Goal: Task Accomplishment & Management: Use online tool/utility

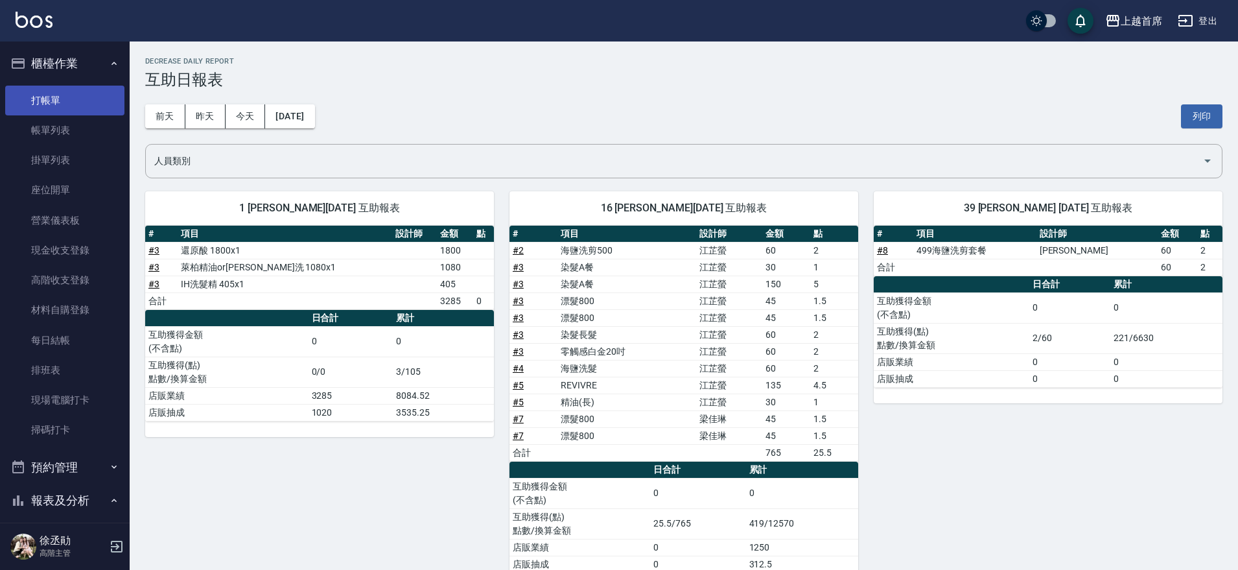
click at [53, 88] on link "打帳單" at bounding box center [64, 101] width 119 height 30
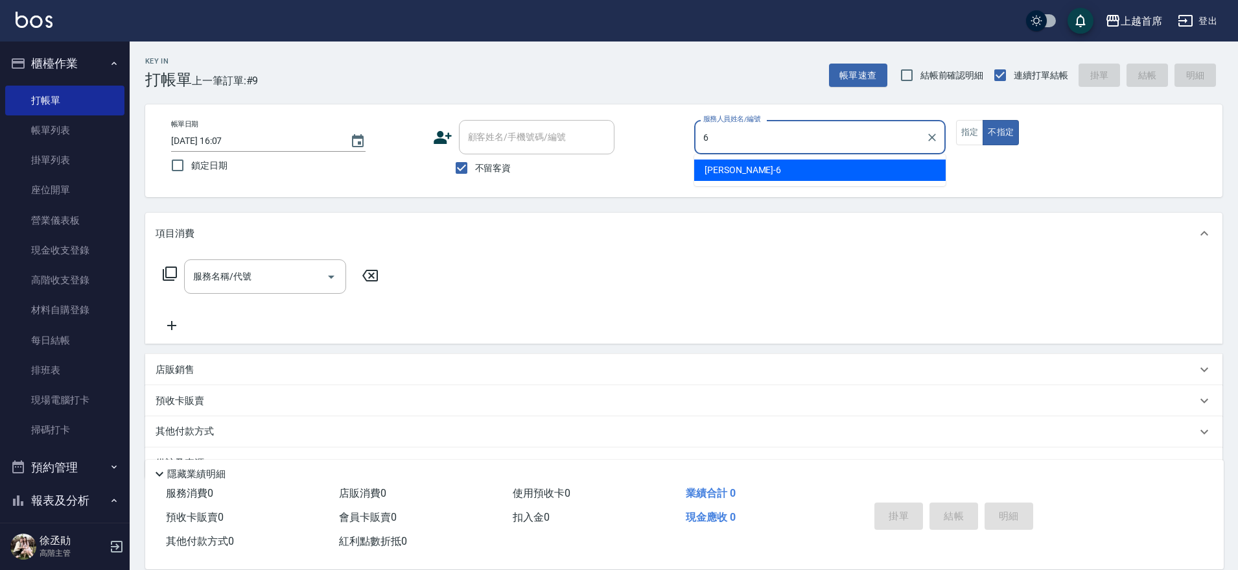
type input "Aki-6"
type button "false"
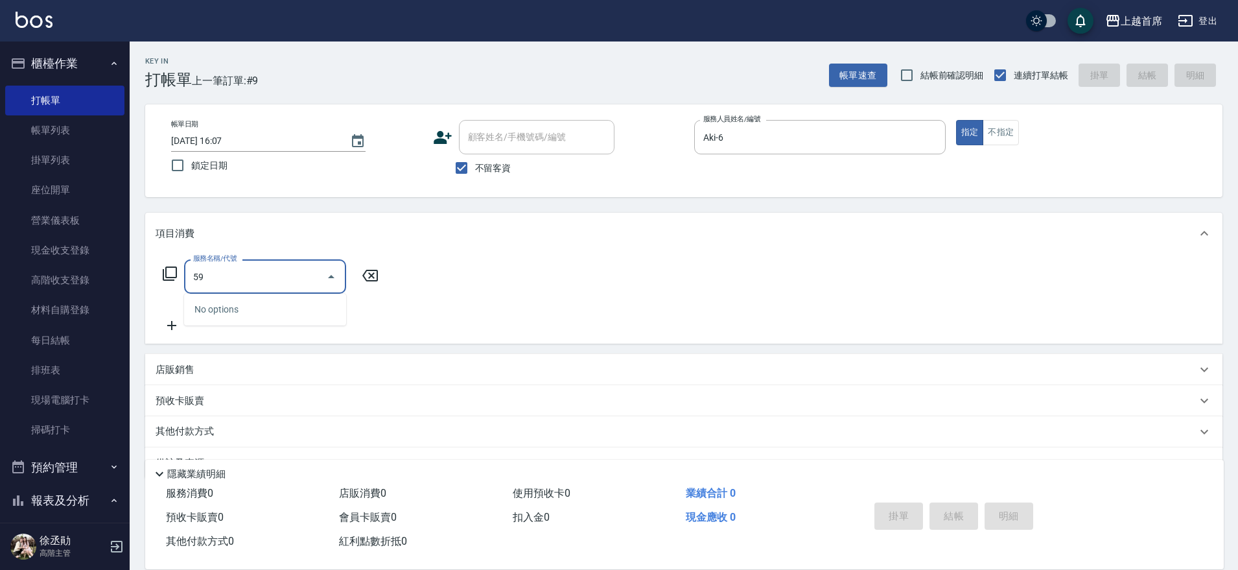
type input "5"
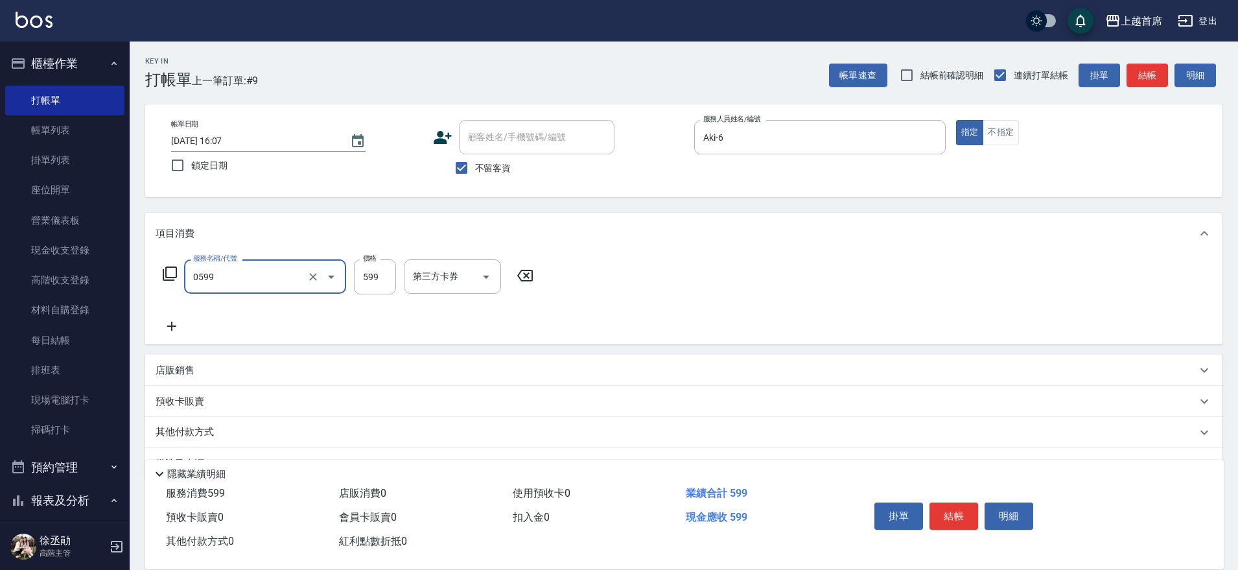
type input "[PERSON_NAME]spa(0599)"
type input "0"
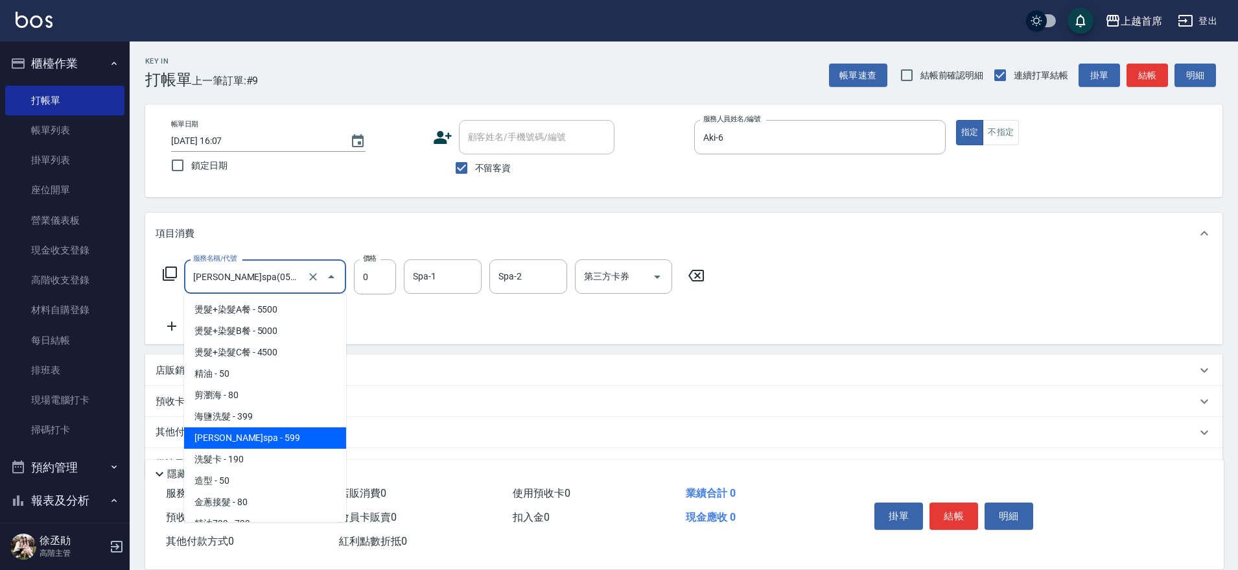
click at [254, 287] on input "[PERSON_NAME]spa(0599)" at bounding box center [247, 276] width 114 height 23
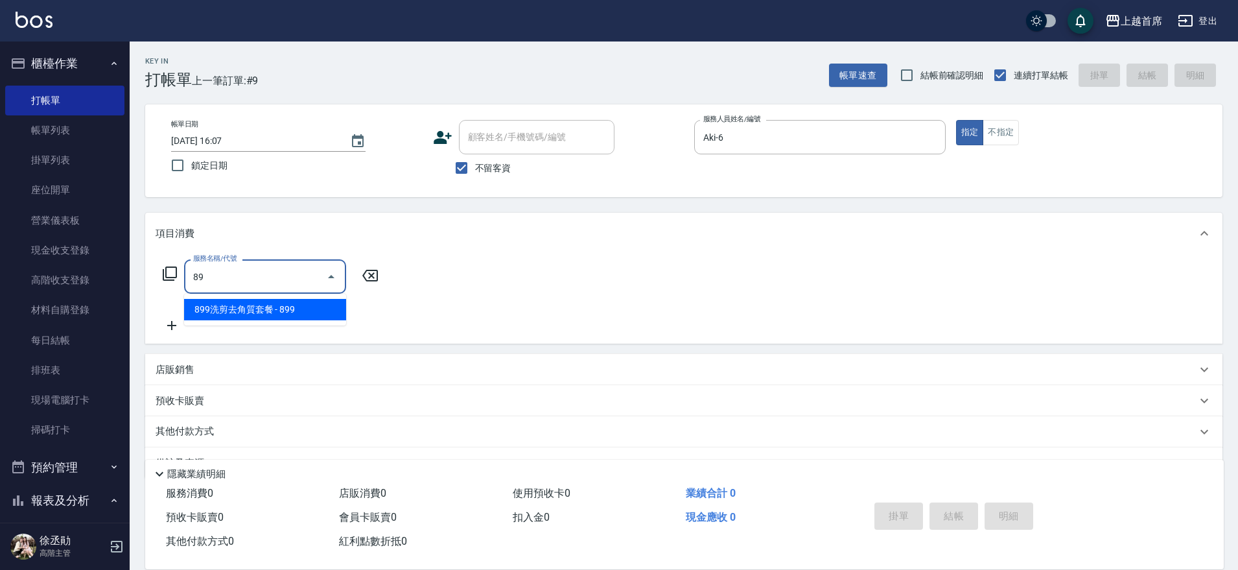
type input "8"
type input "6"
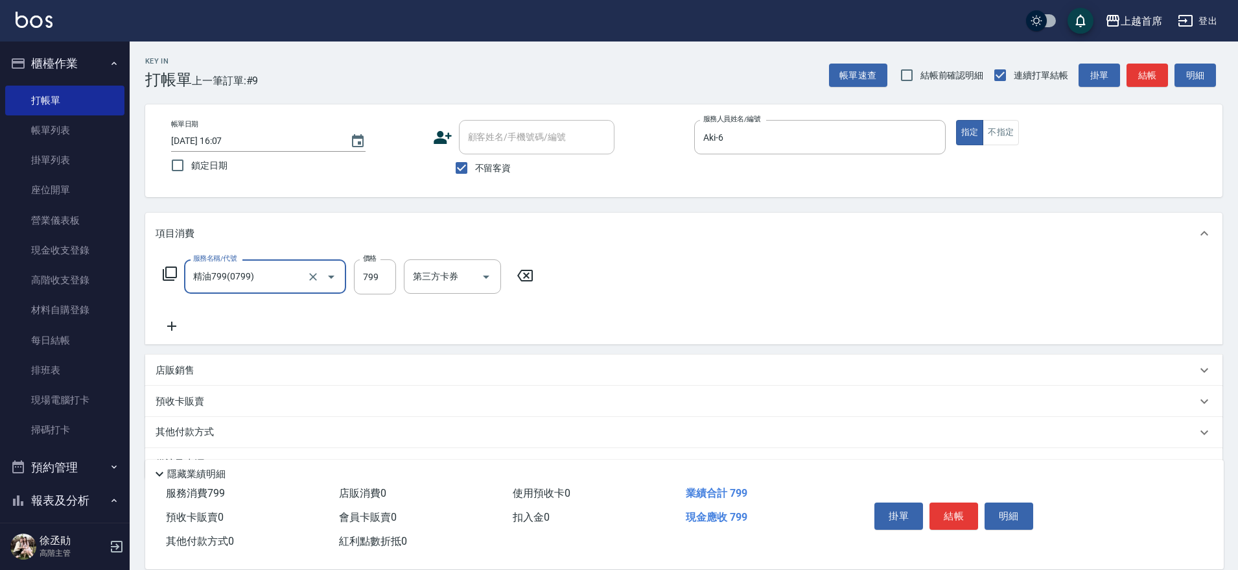
type input "精油799(0799)"
type input "890"
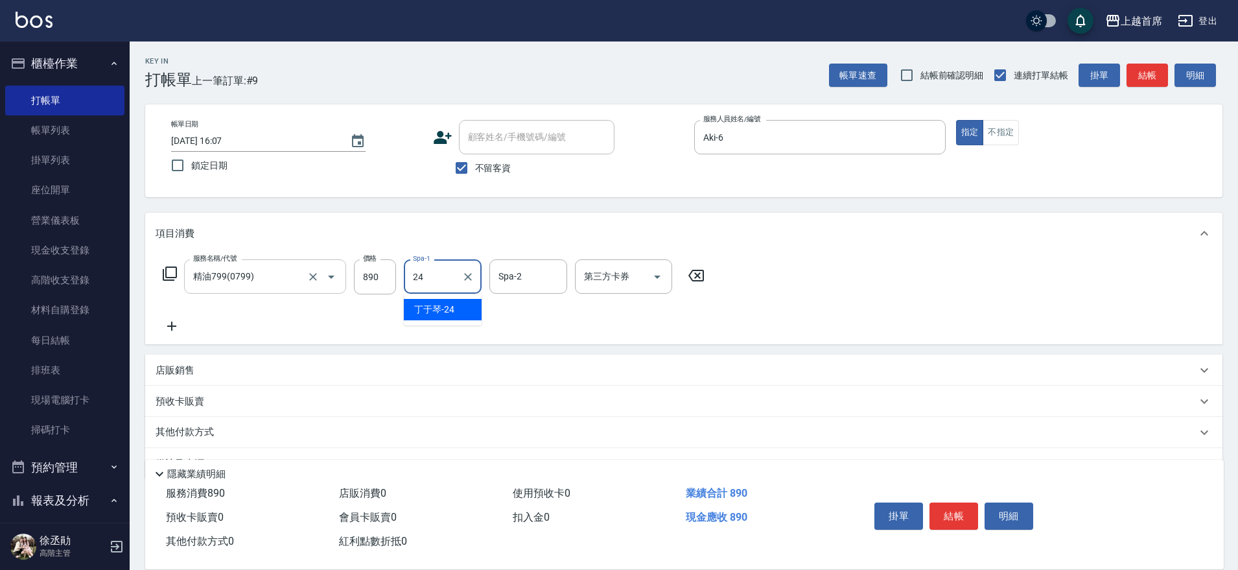
type input "[PERSON_NAME]-24"
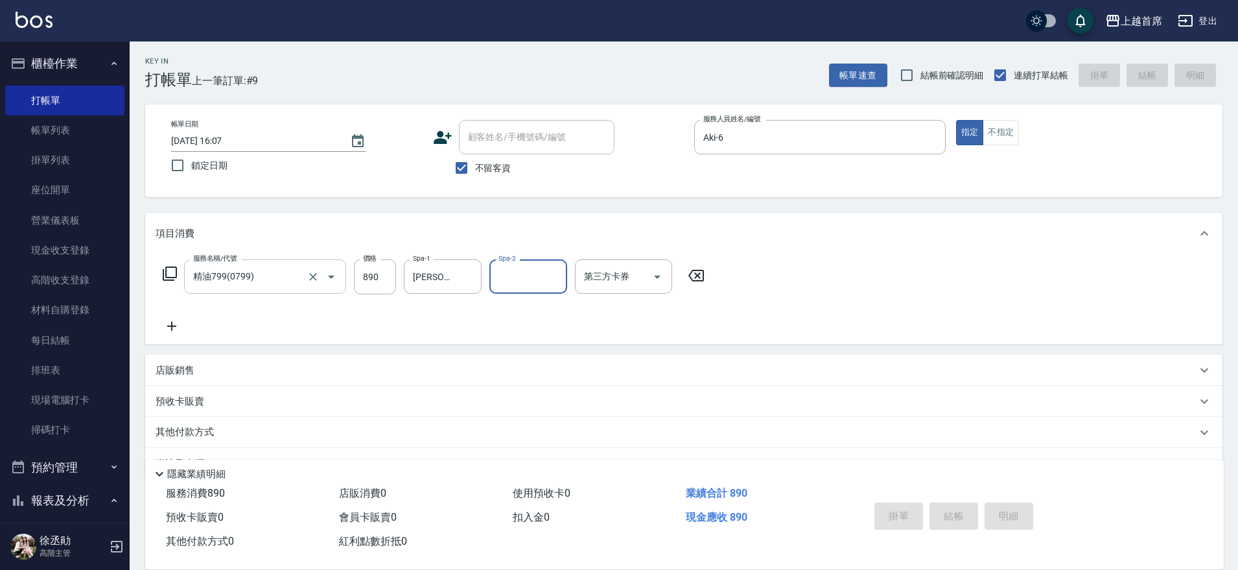
type input "[DATE] 16:09"
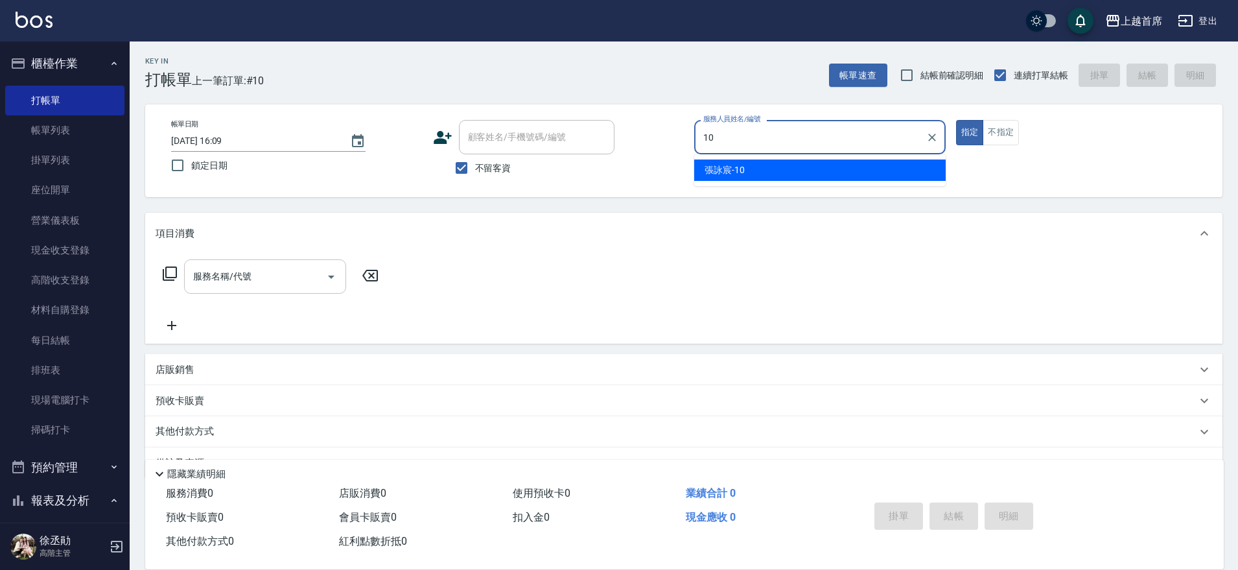
type input "[PERSON_NAME]-10"
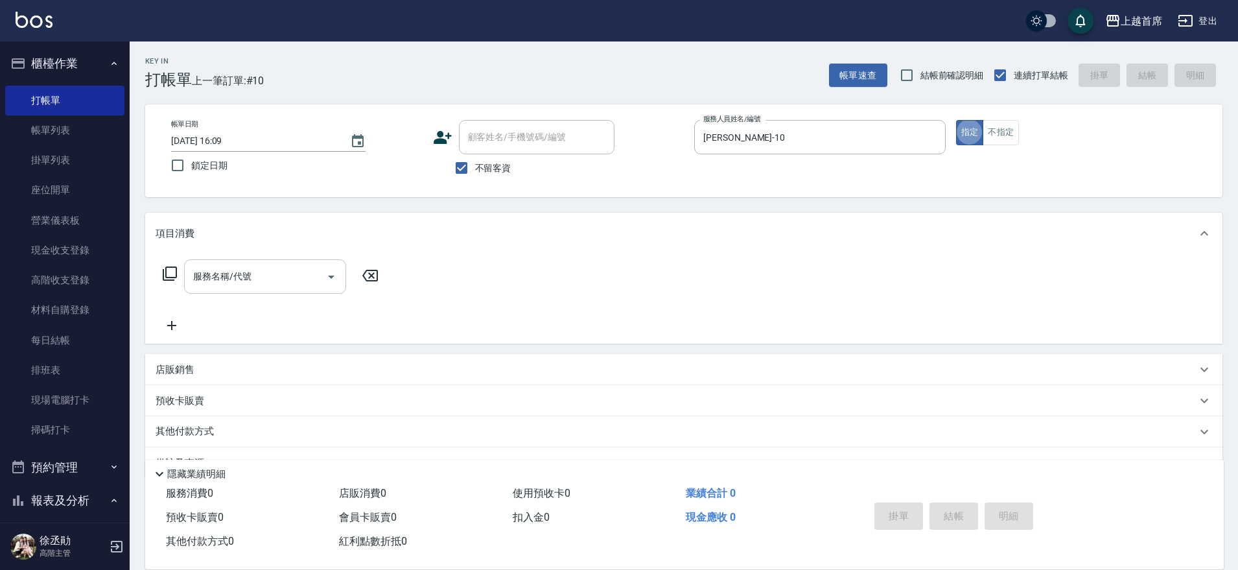
type button "true"
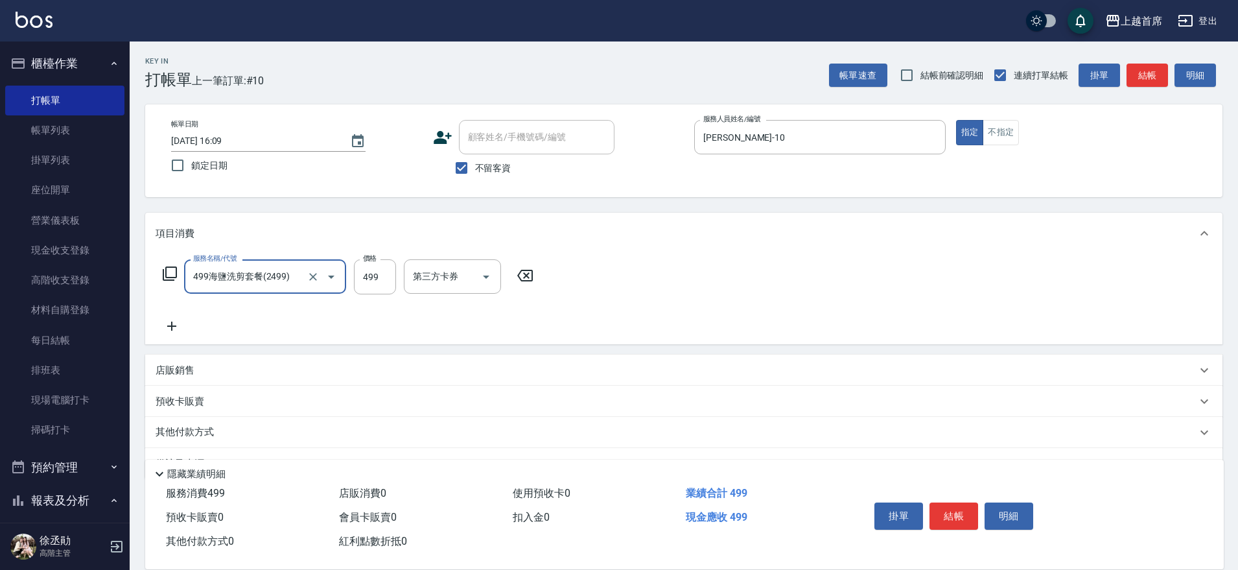
type input "499海鹽洗剪套餐(2499)"
type input "500"
type input "[PERSON_NAME]-77"
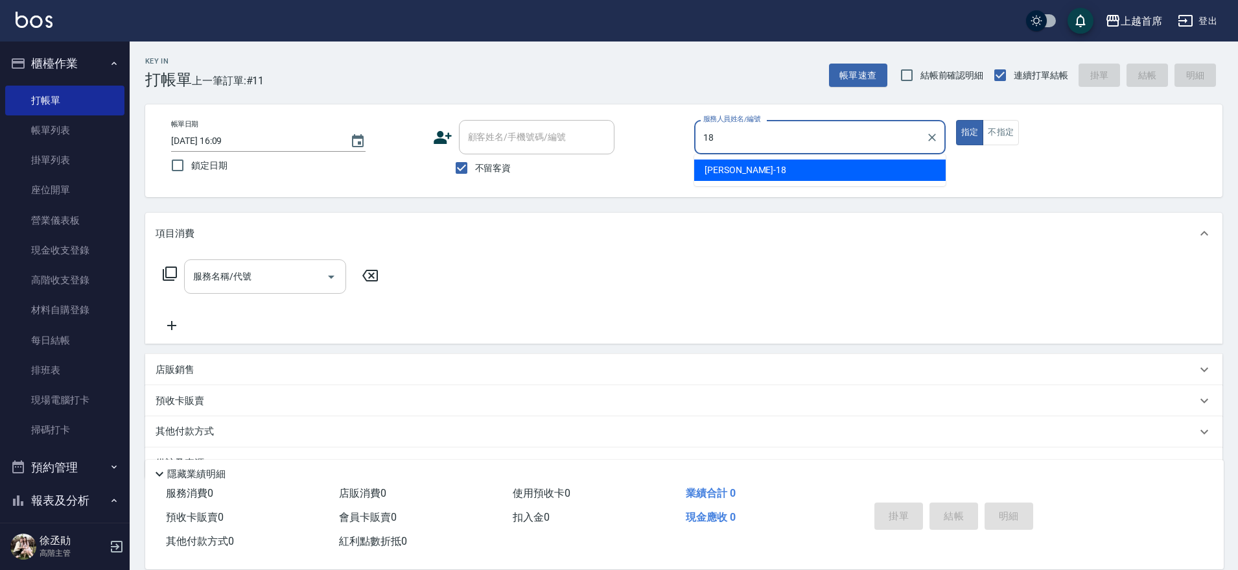
type input "Linda-18"
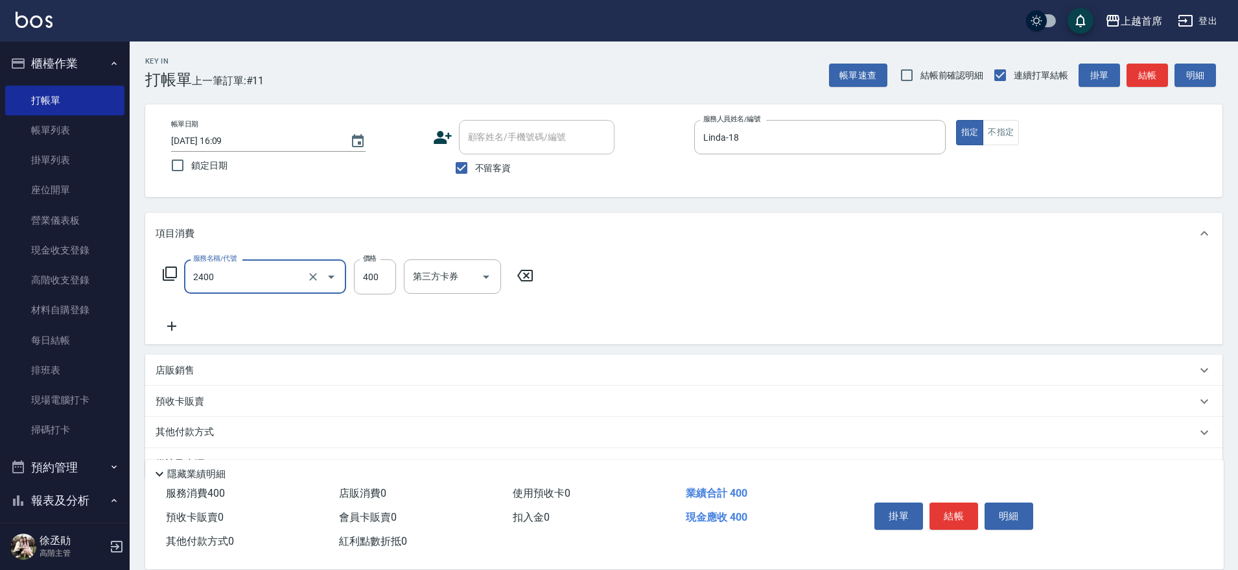
type input "指定一般洗剪400(2400)"
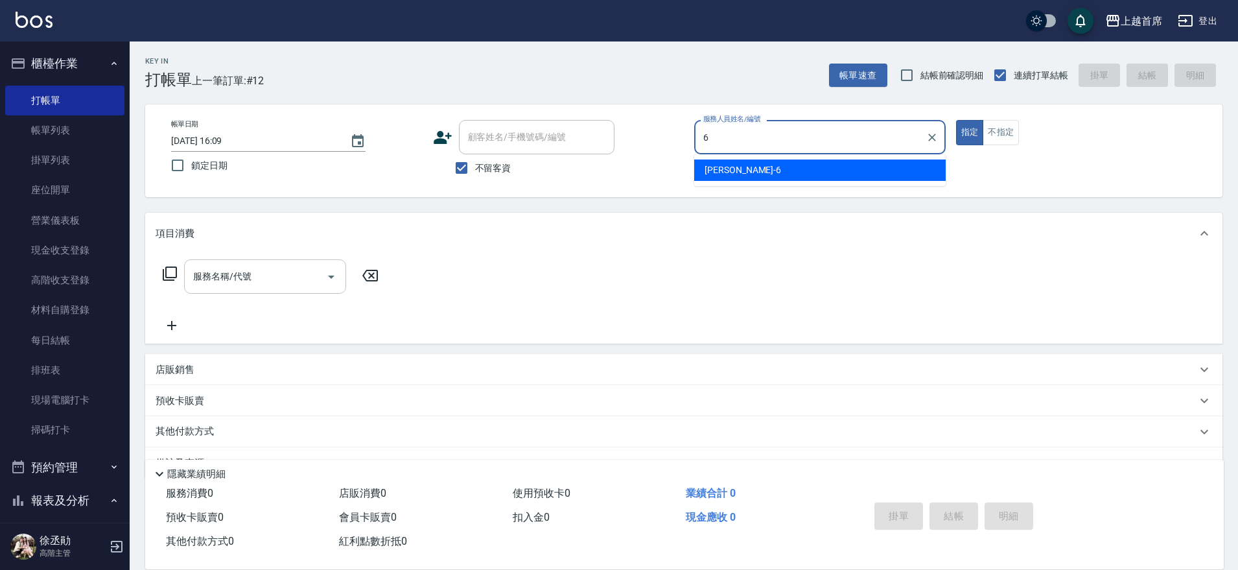
type input "Aki-6"
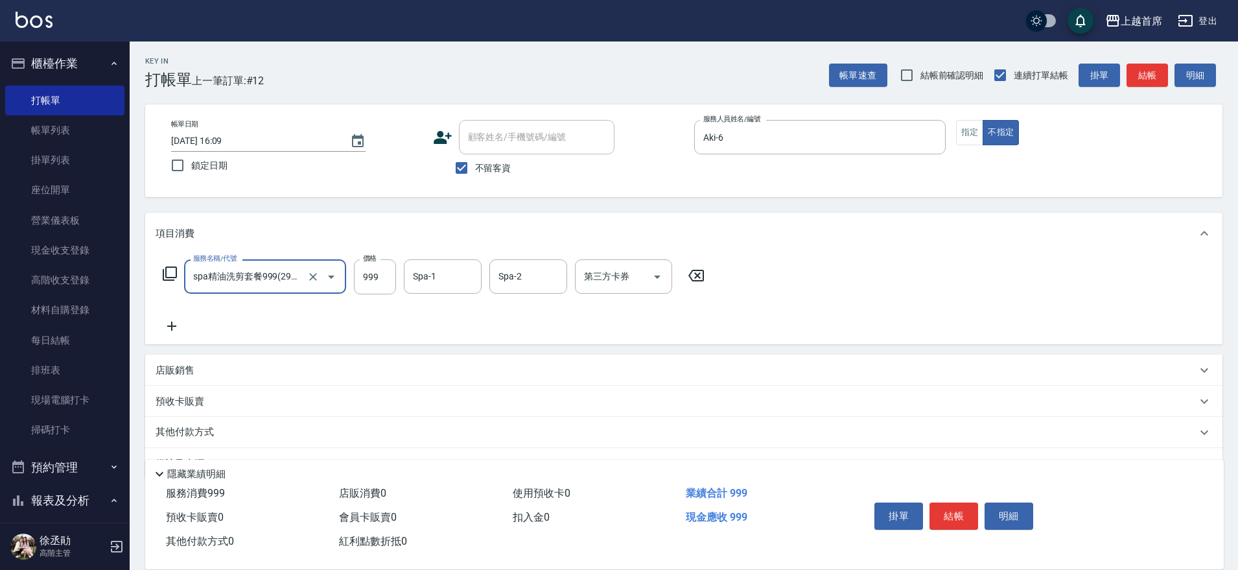
type input "spa精油洗剪套餐999(2999)"
type input "[PERSON_NAME]-39"
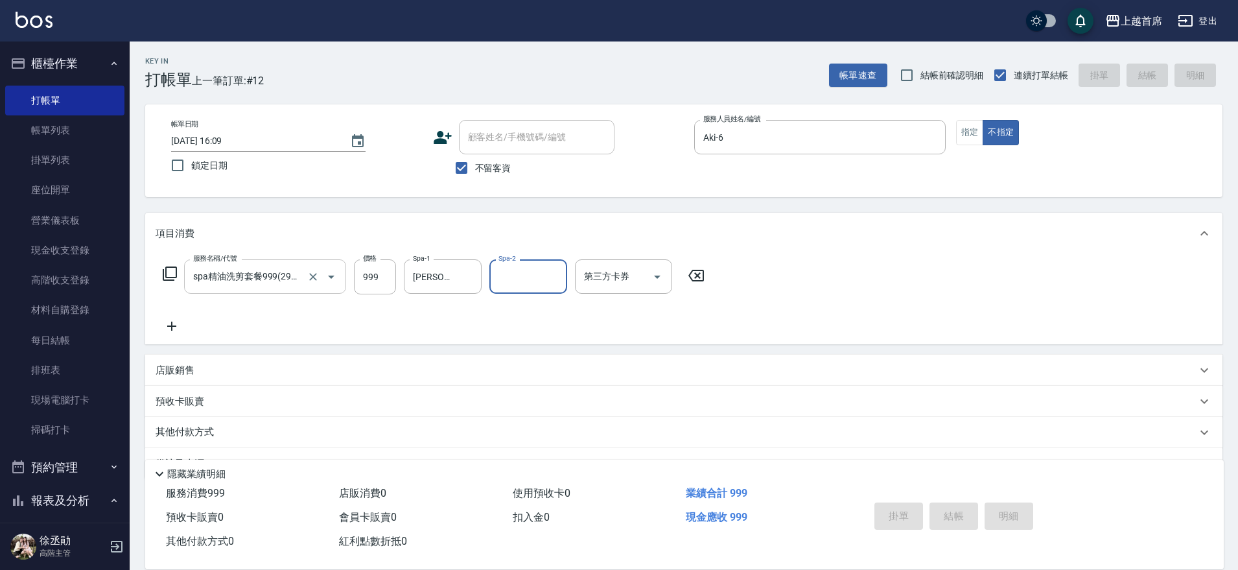
type input "[DATE] 16:10"
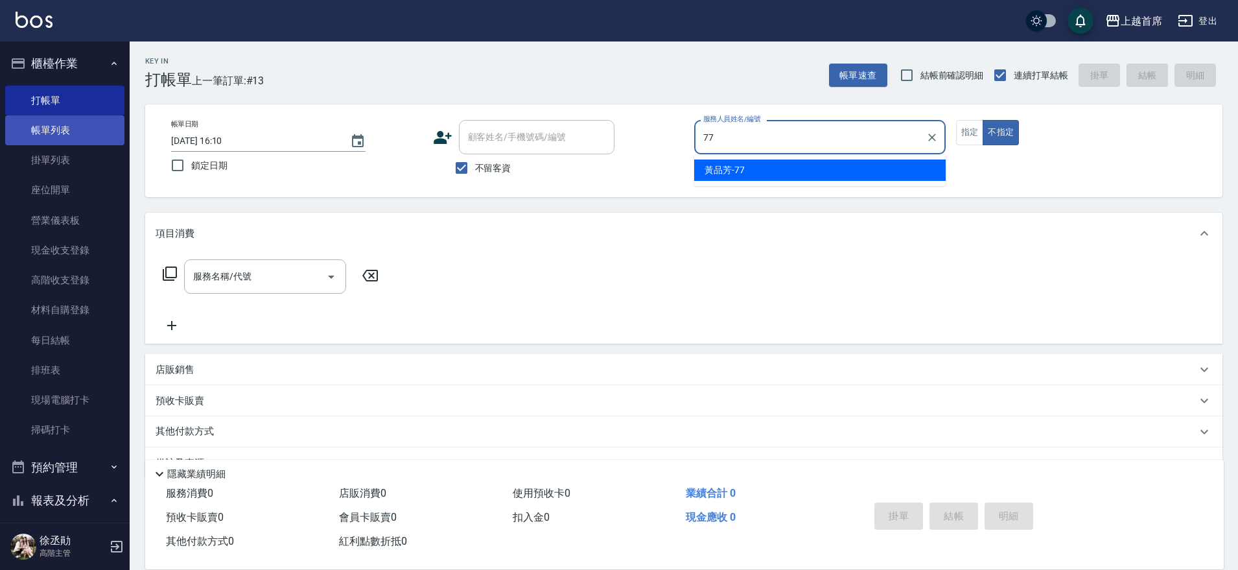
type input "77"
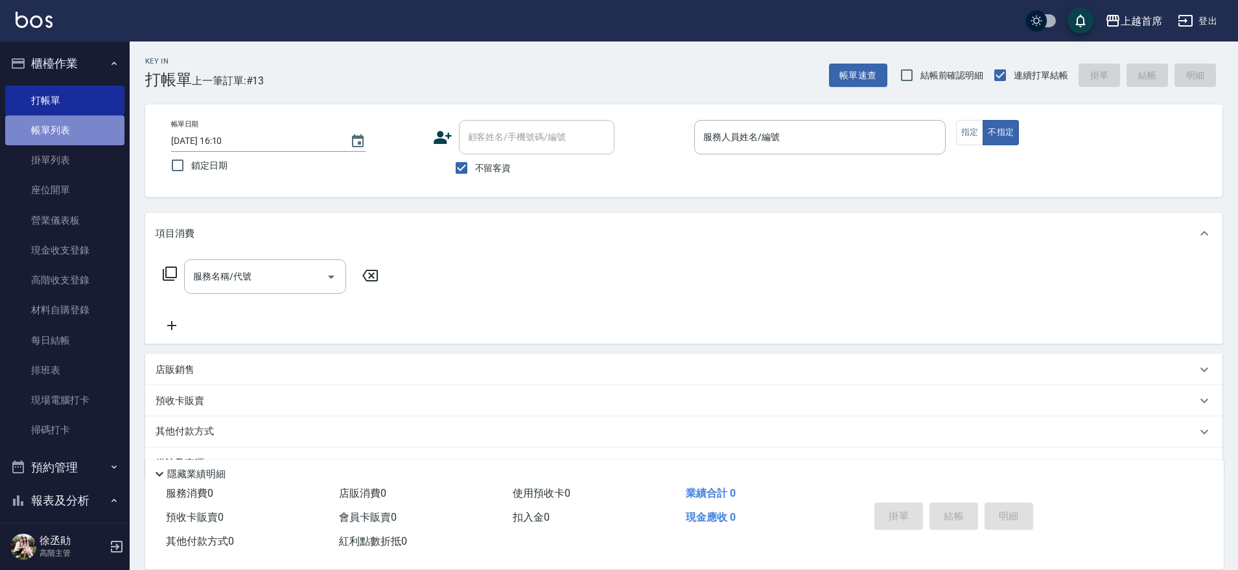
click at [106, 133] on link "帳單列表" at bounding box center [64, 130] width 119 height 30
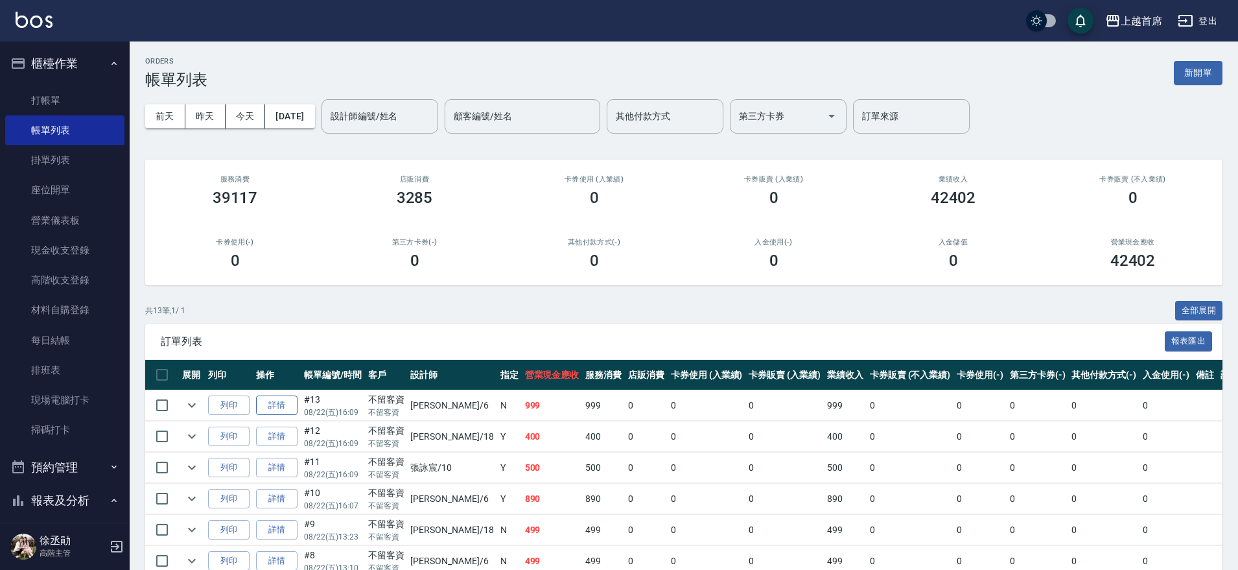
click at [274, 404] on link "詳情" at bounding box center [276, 405] width 41 height 20
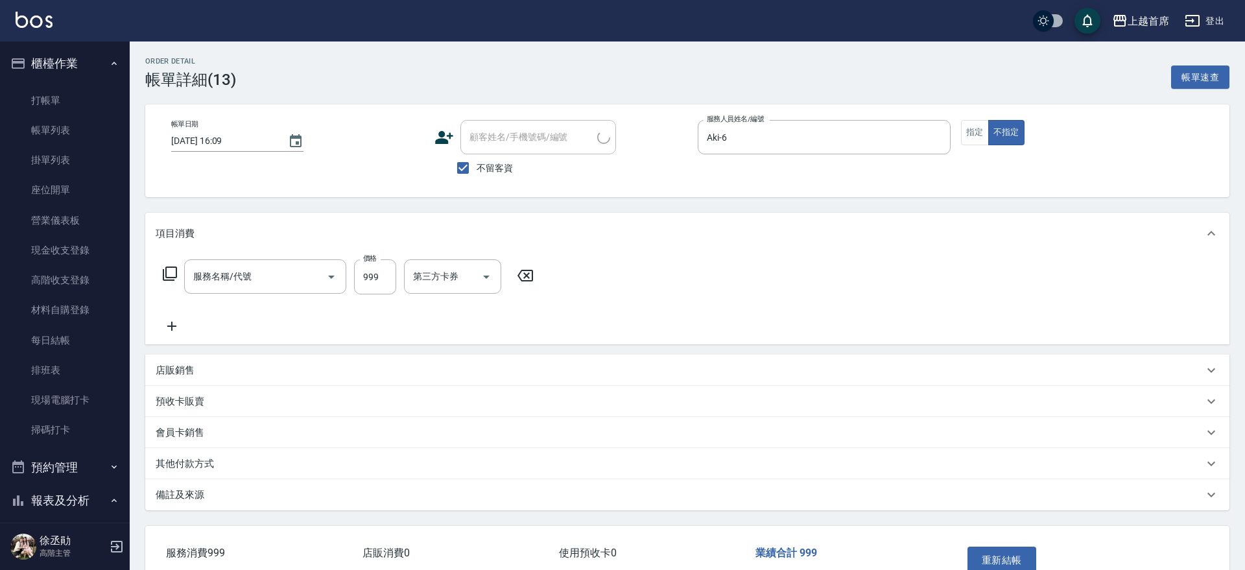
type input "[DATE] 16:09"
checkbox input "true"
type input "Aki-6"
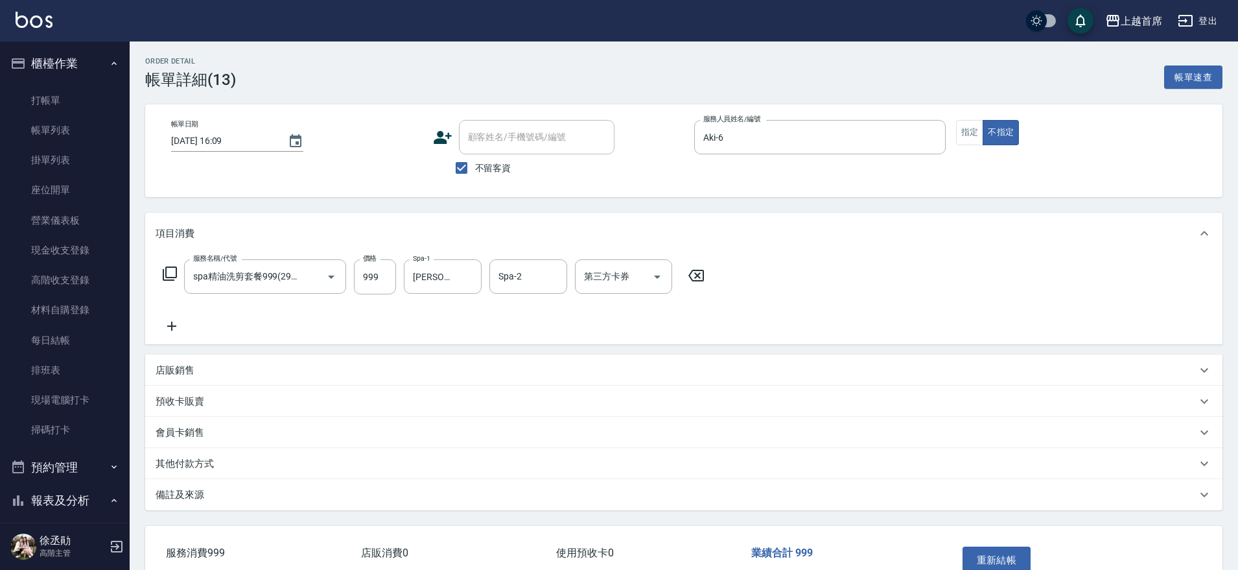
type input "spa精油洗剪套餐999(2999)"
click at [976, 135] on button "指定" at bounding box center [970, 132] width 28 height 25
click at [986, 555] on button "重新結帳" at bounding box center [997, 559] width 69 height 27
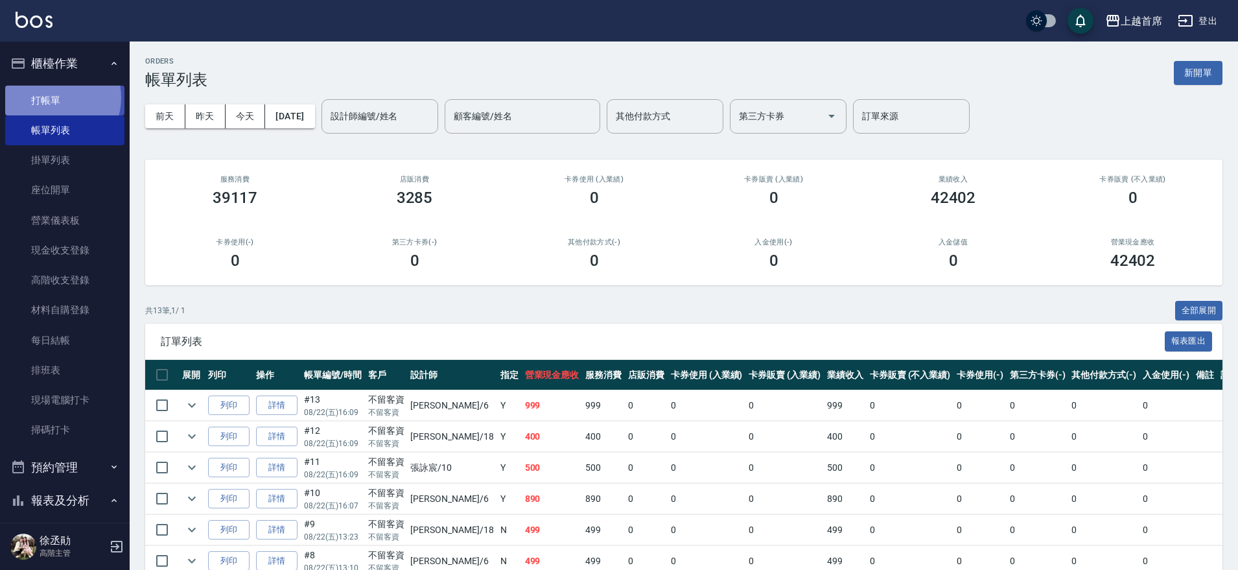
click at [53, 97] on link "打帳單" at bounding box center [64, 101] width 119 height 30
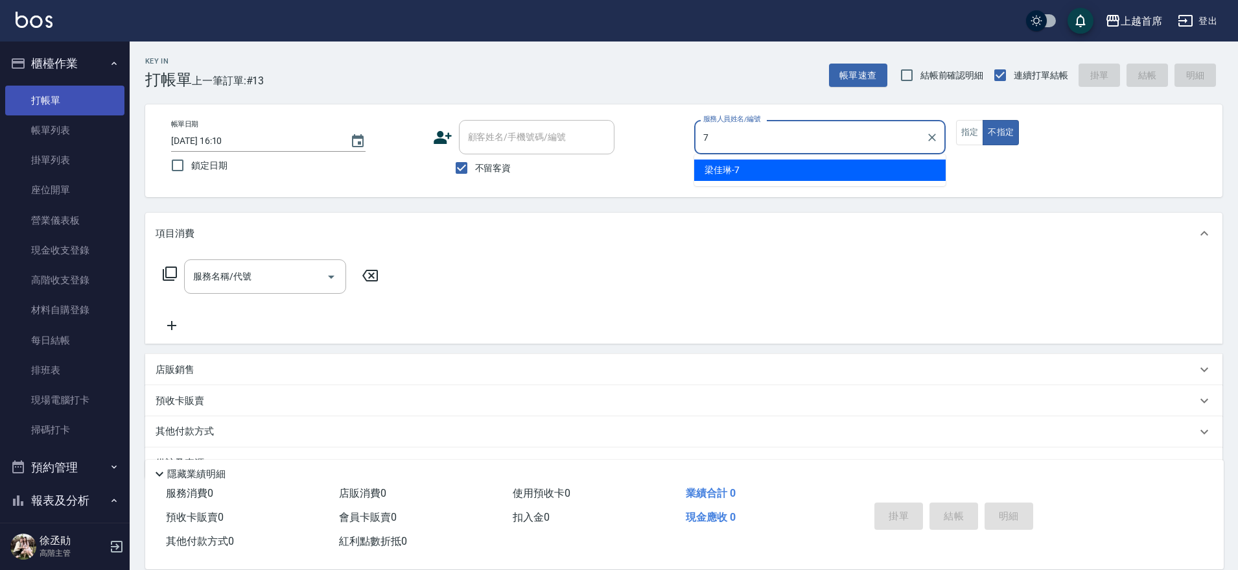
type input "[PERSON_NAME]-7"
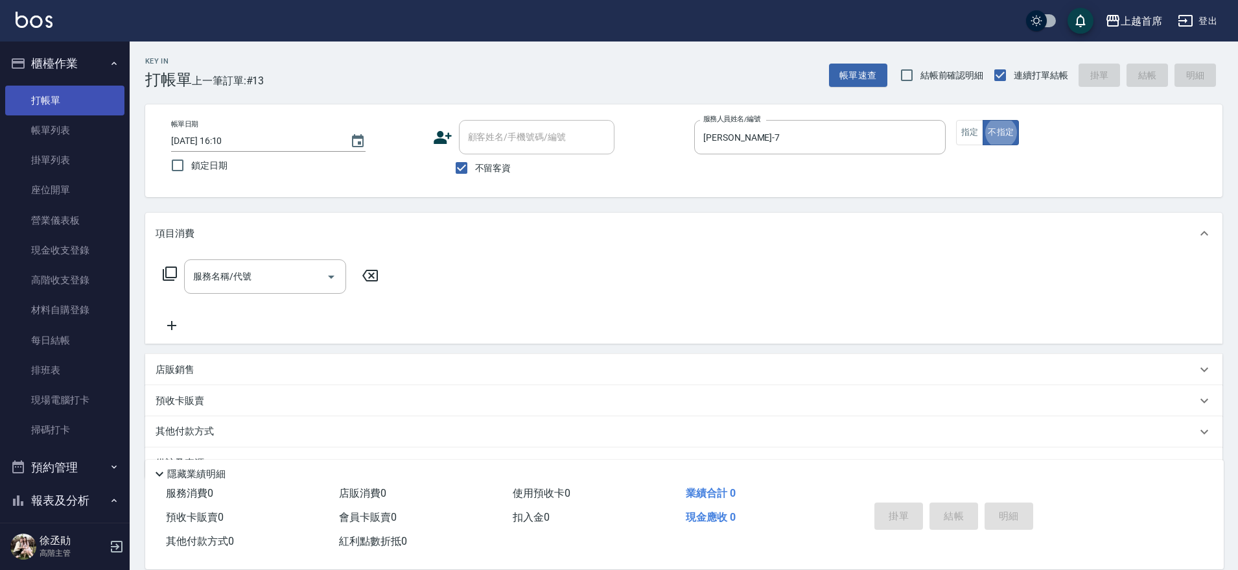
type button "false"
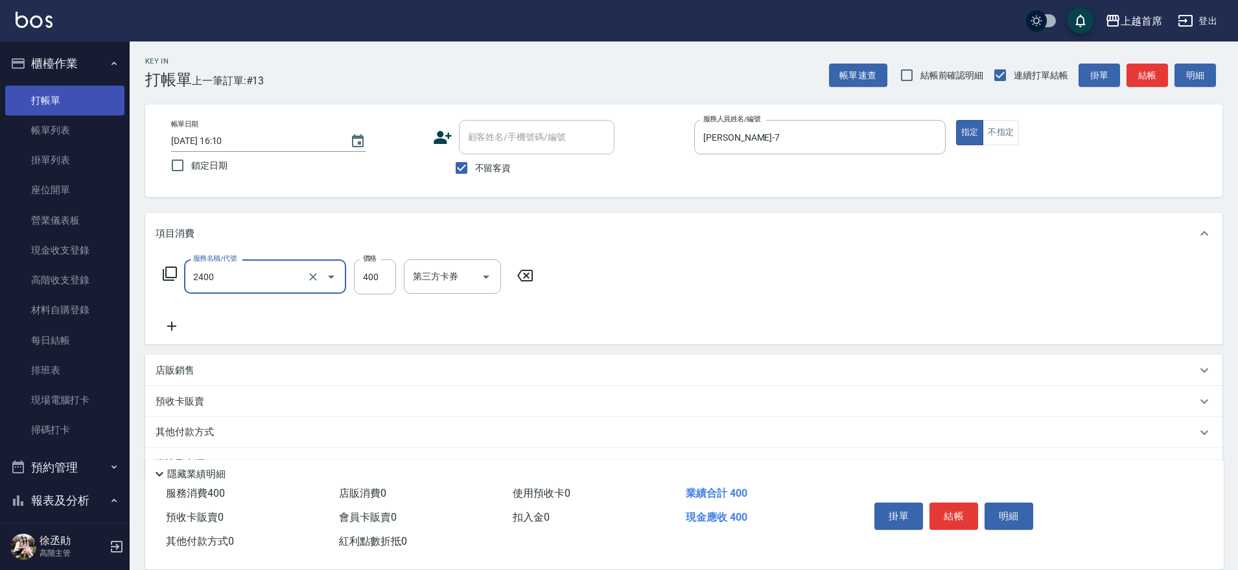
type input "指定一般洗剪400(2400)"
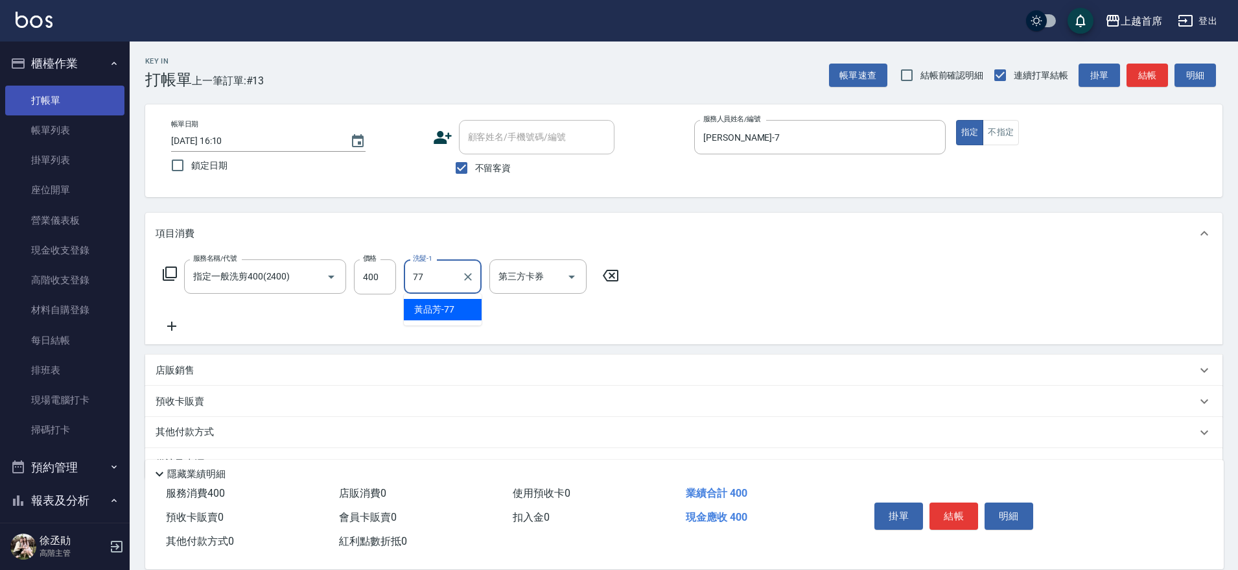
type input "[PERSON_NAME]-77"
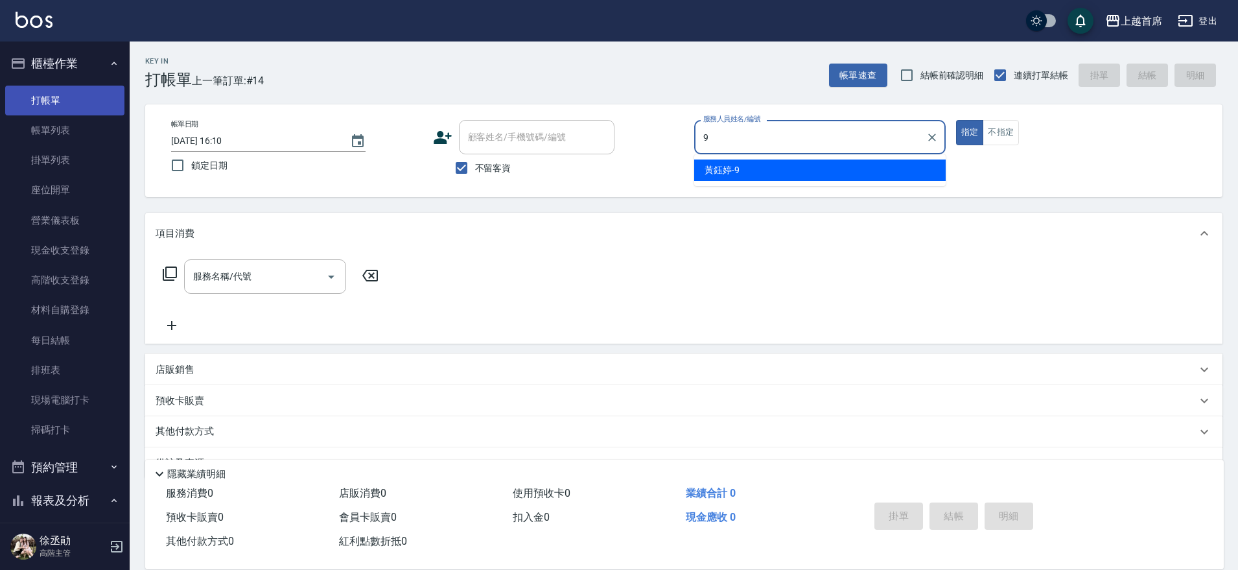
type input "[PERSON_NAME]-9"
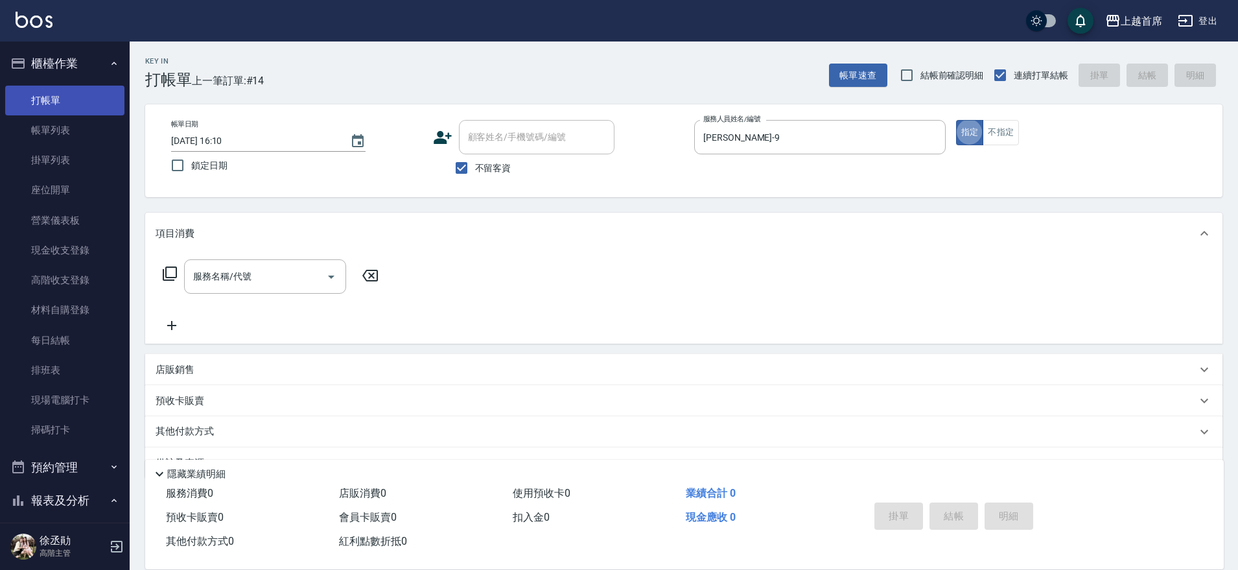
type button "true"
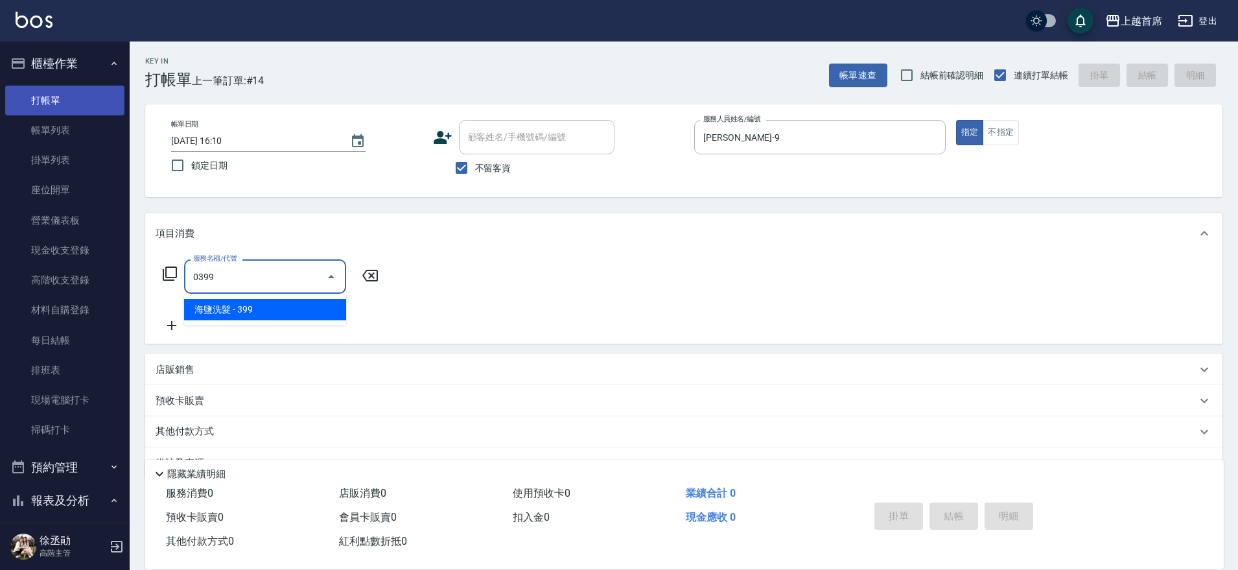
type input "海鹽洗髮(0399)"
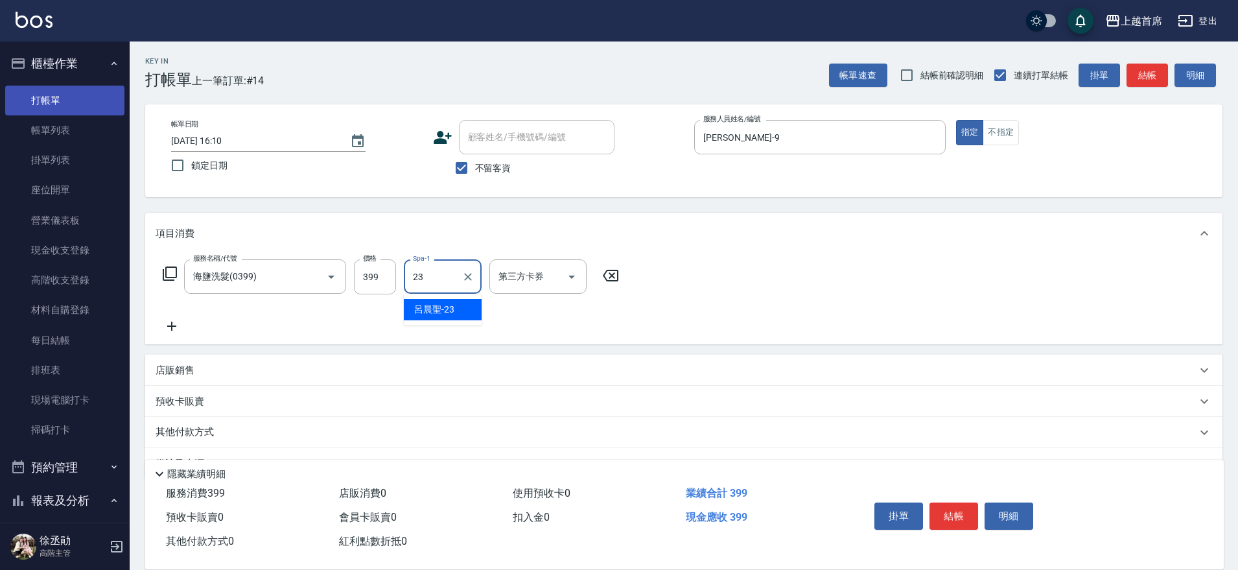
type input "[PERSON_NAME]-23"
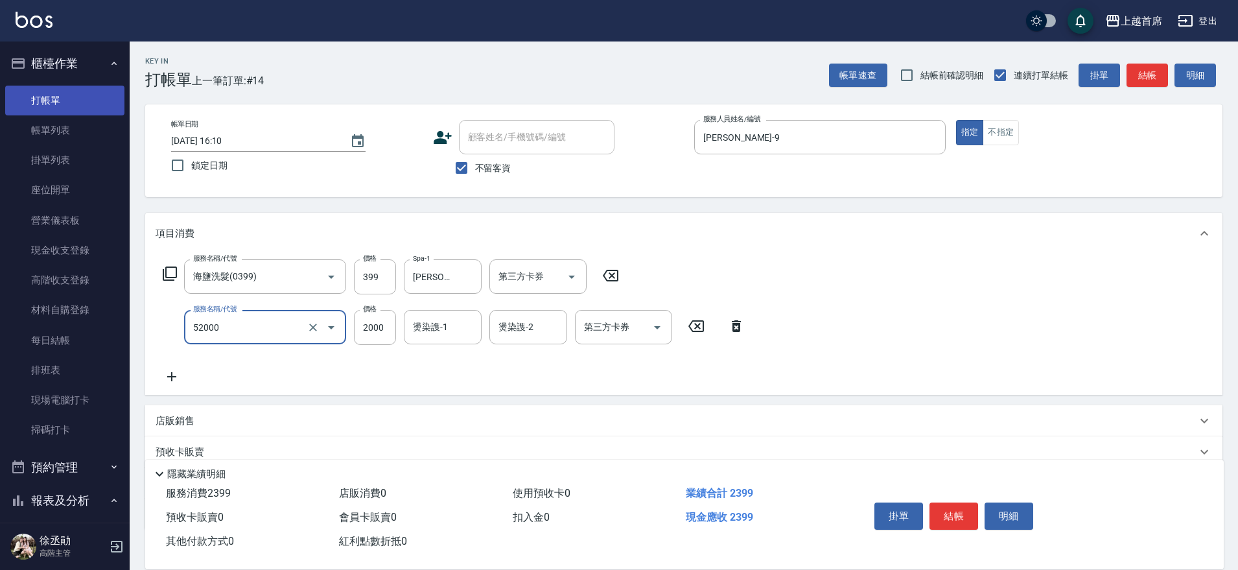
type input "黑耀光護髮(52000)"
type input "1800"
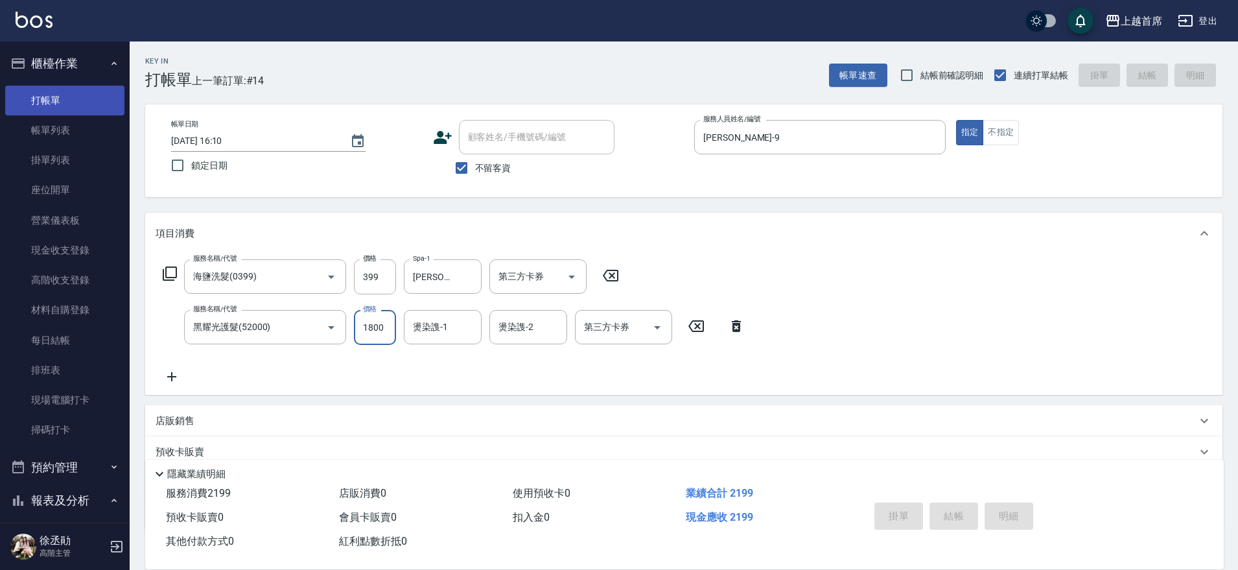
type input "[DATE] 16:11"
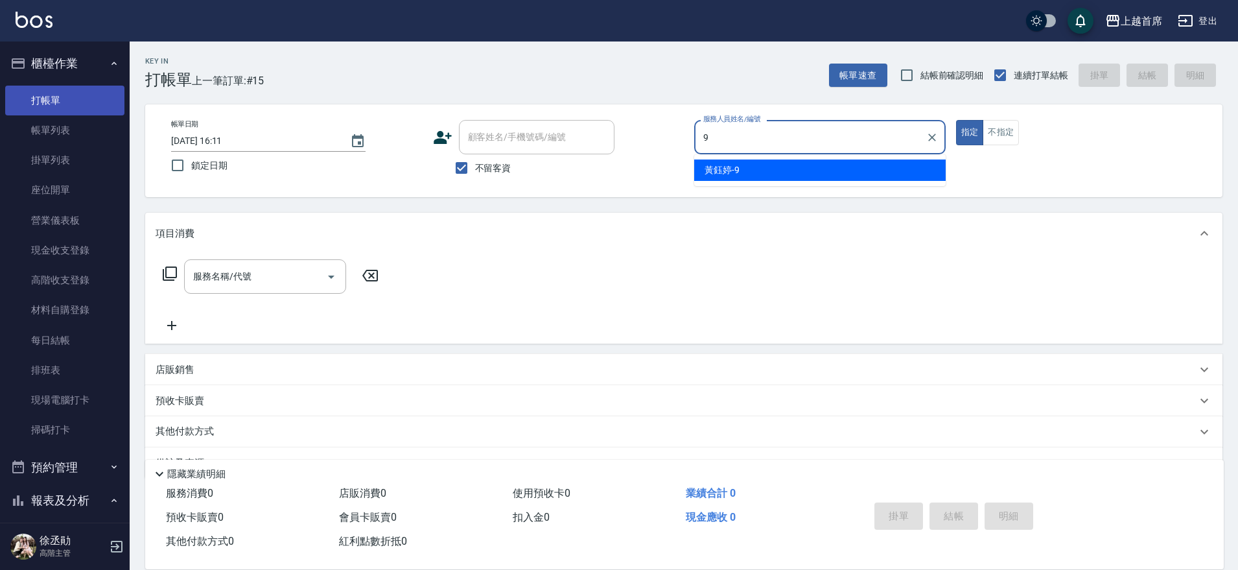
type input "[PERSON_NAME]-9"
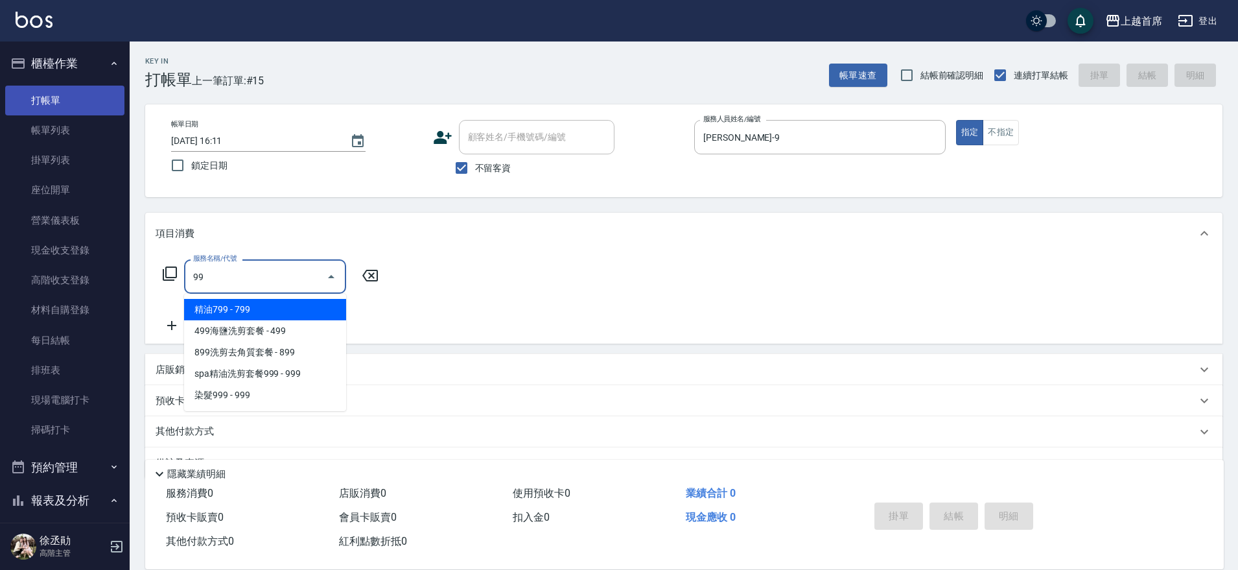
type input "9"
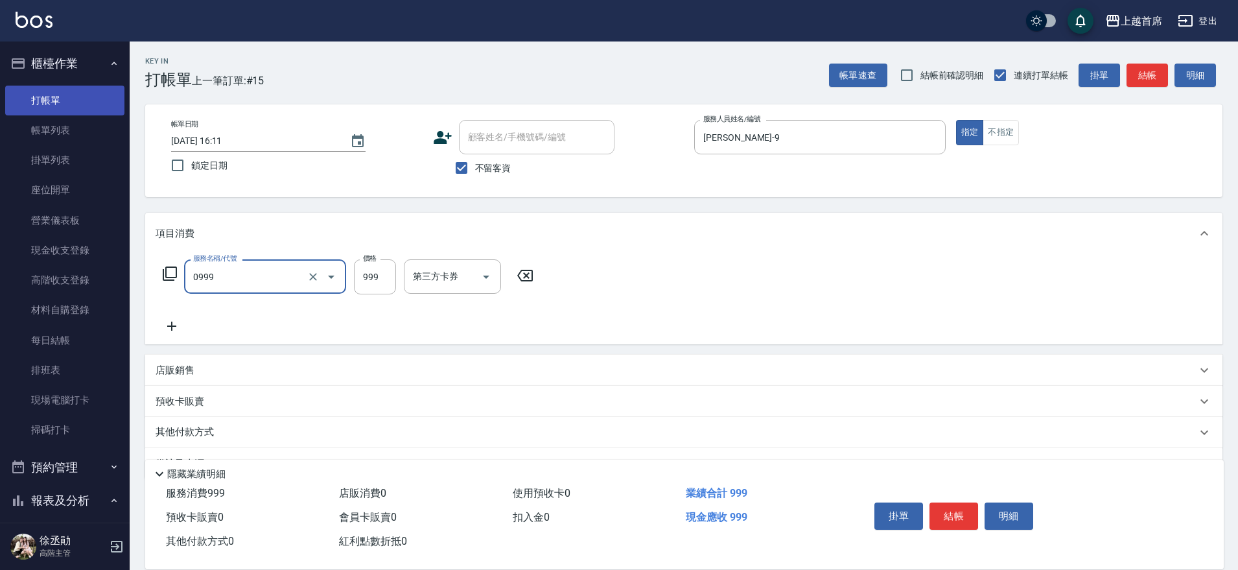
type input "REVIVRE(0999)"
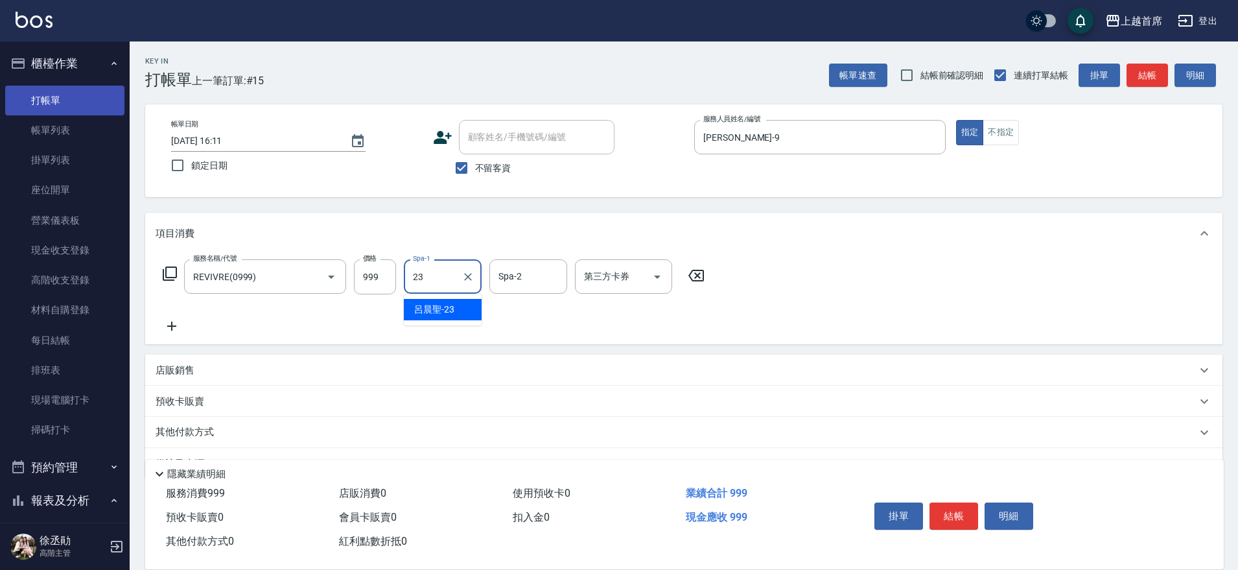
type input "[PERSON_NAME]-23"
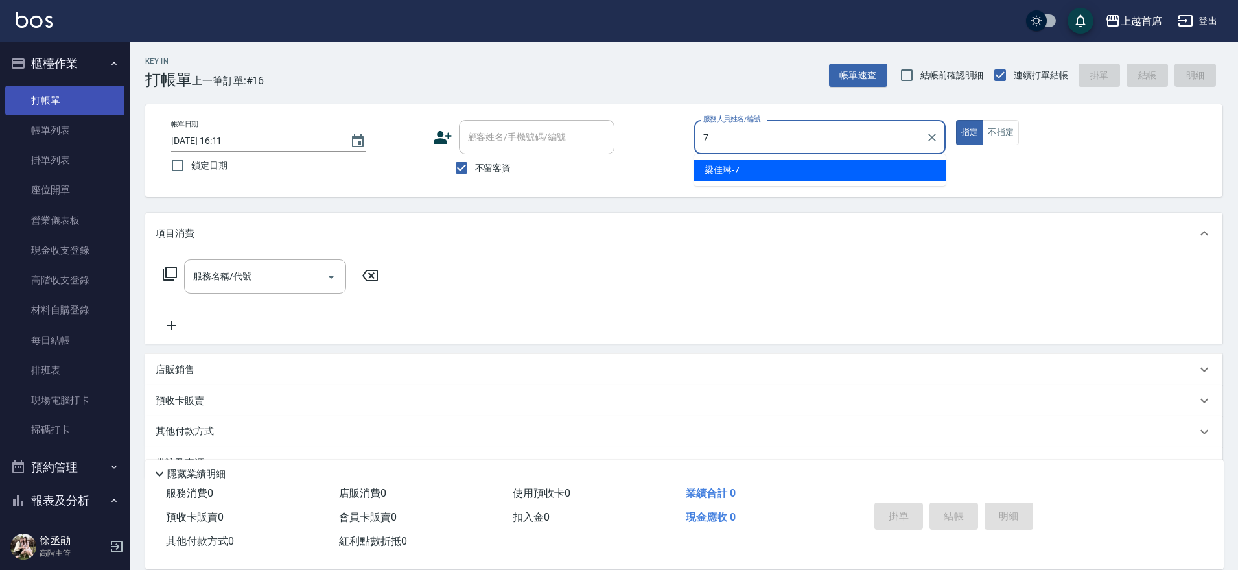
type input "[PERSON_NAME]-7"
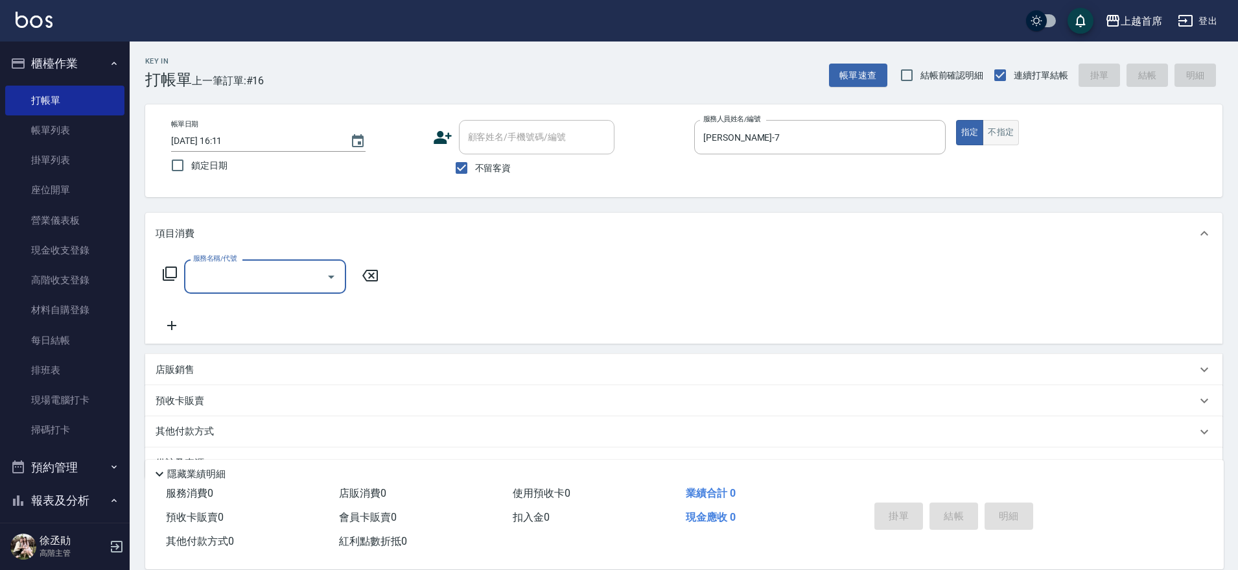
click at [1007, 132] on button "不指定" at bounding box center [1001, 132] width 36 height 25
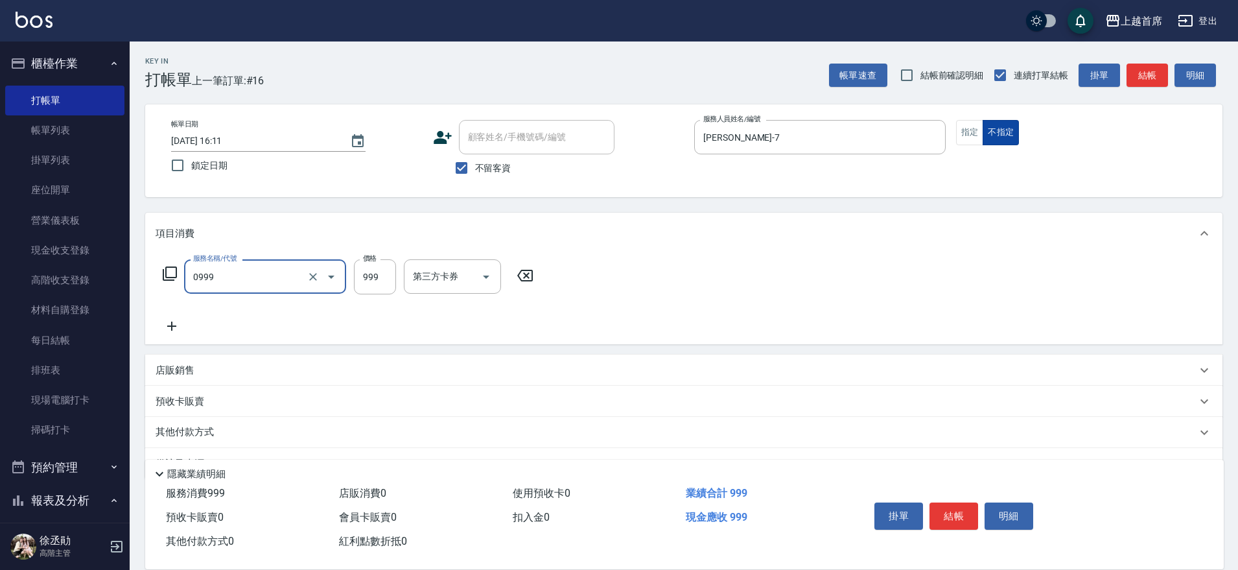
type input "REVIVRE(0999)"
type input "1200"
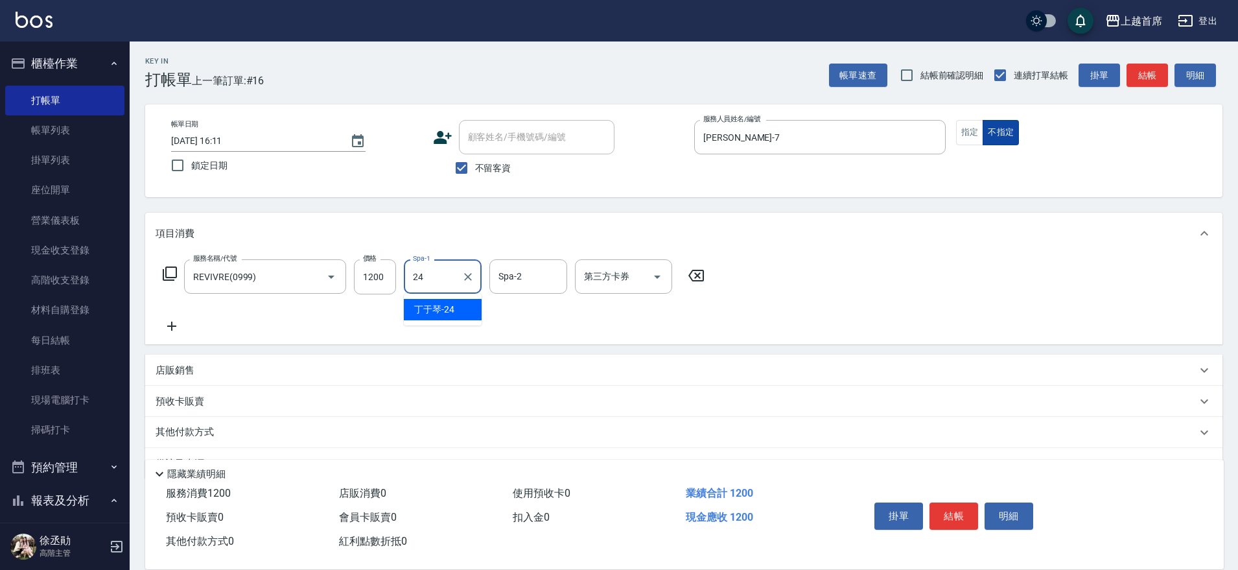
type input "[PERSON_NAME]-24"
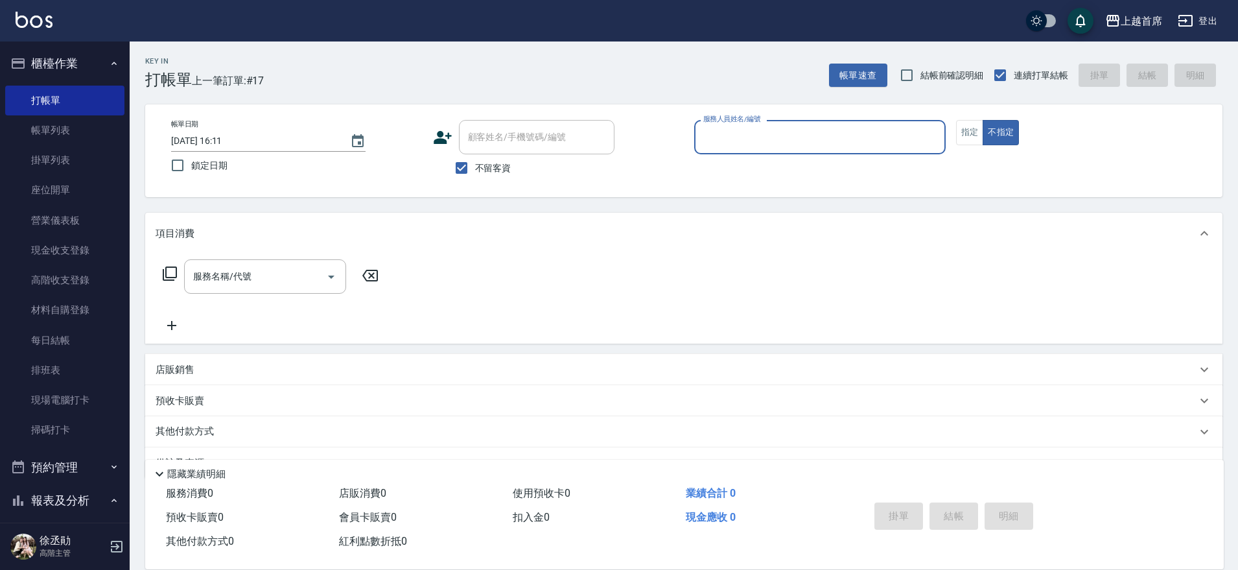
scroll to position [81, 0]
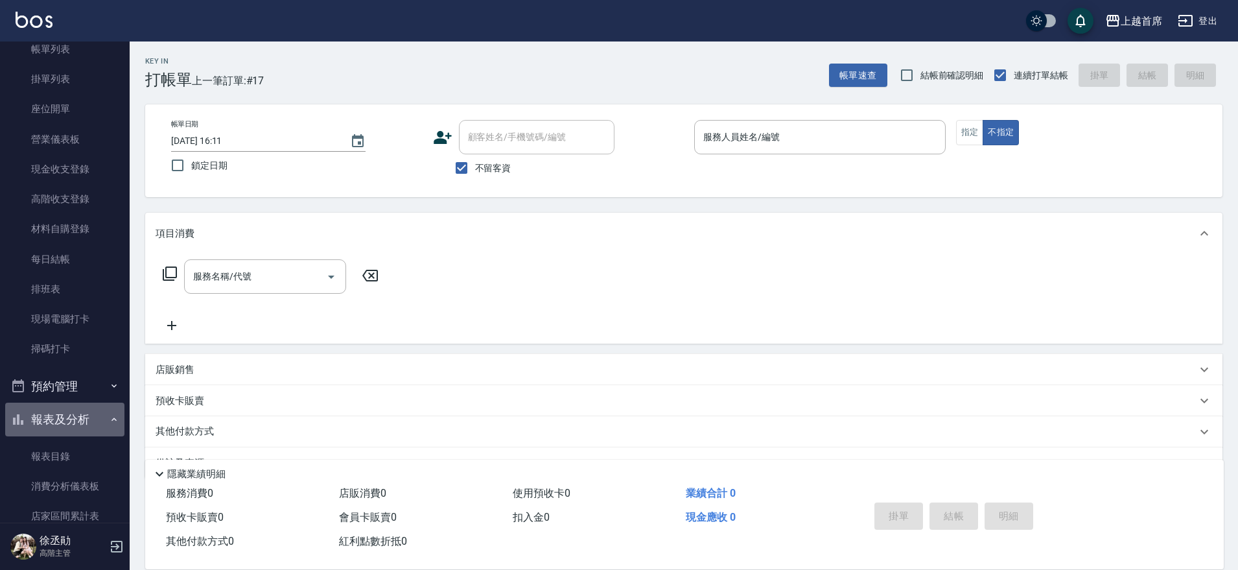
click at [80, 417] on button "報表及分析" at bounding box center [64, 420] width 119 height 34
click at [80, 424] on button "報表及分析" at bounding box center [64, 420] width 119 height 34
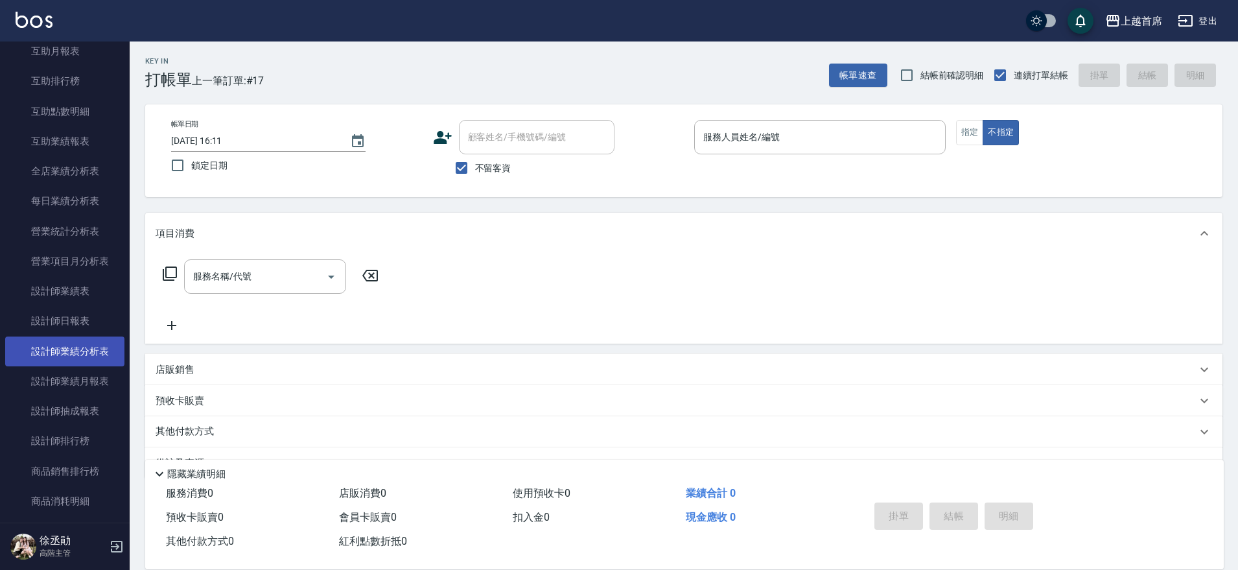
scroll to position [567, 0]
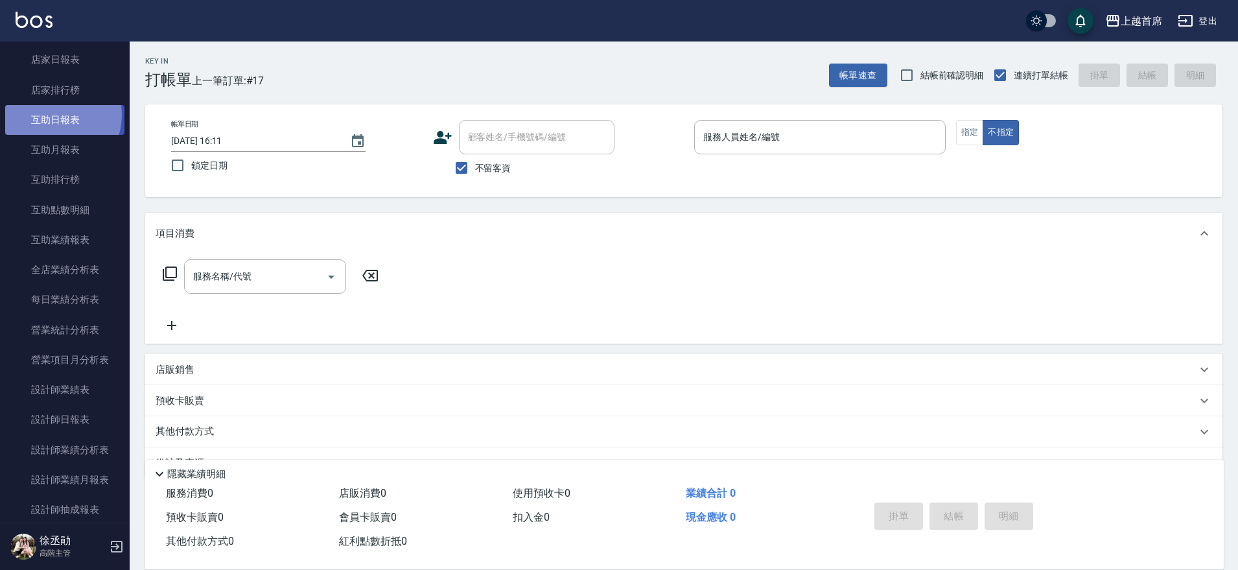
click at [53, 115] on link "互助日報表" at bounding box center [64, 120] width 119 height 30
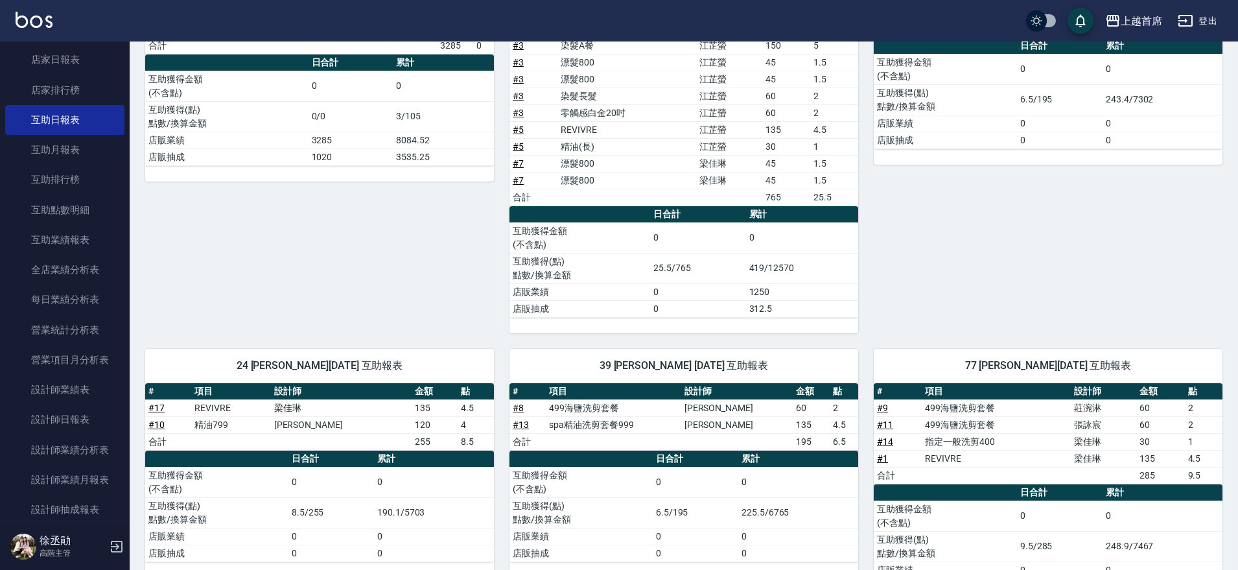
scroll to position [231, 0]
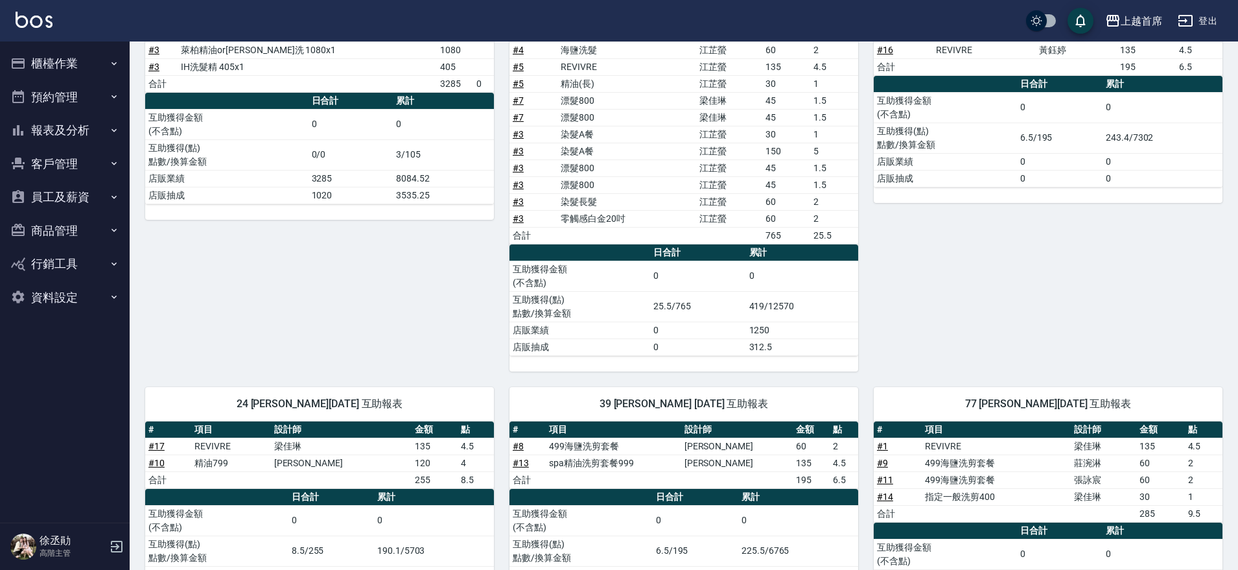
scroll to position [227, 0]
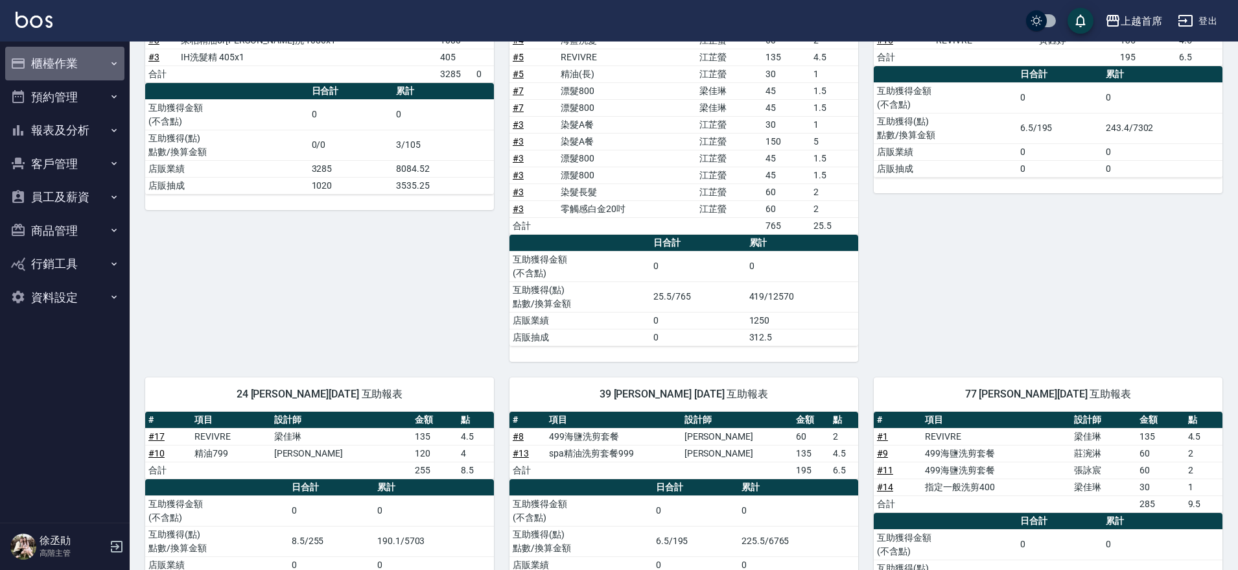
click at [81, 68] on button "櫃檯作業" at bounding box center [64, 64] width 119 height 34
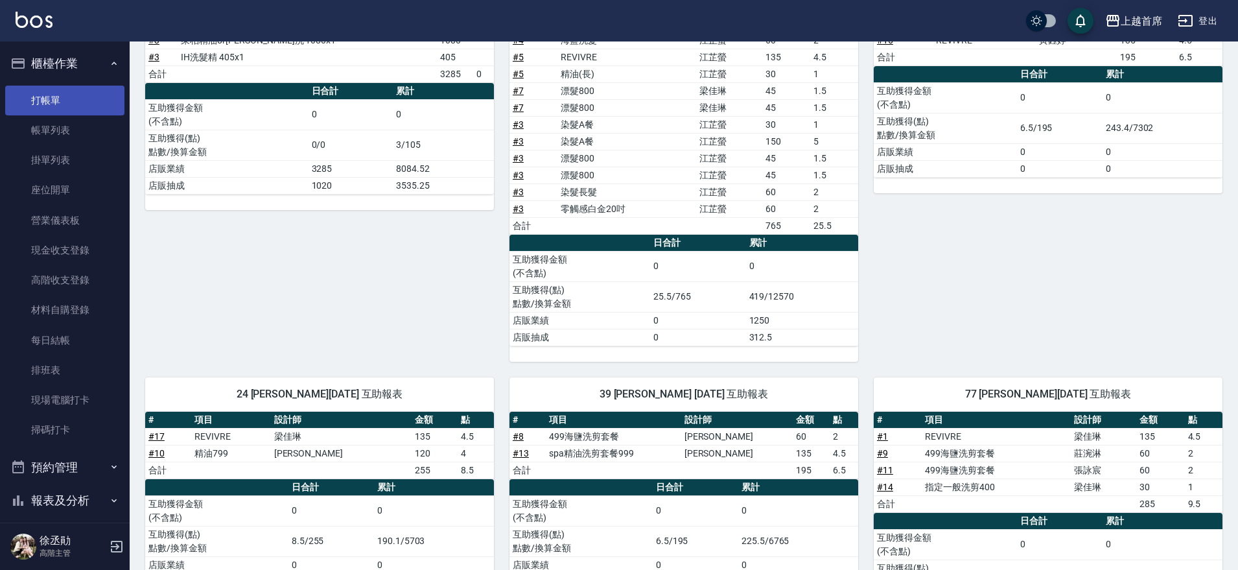
click at [73, 93] on link "打帳單" at bounding box center [64, 101] width 119 height 30
